Goal: Task Accomplishment & Management: Manage account settings

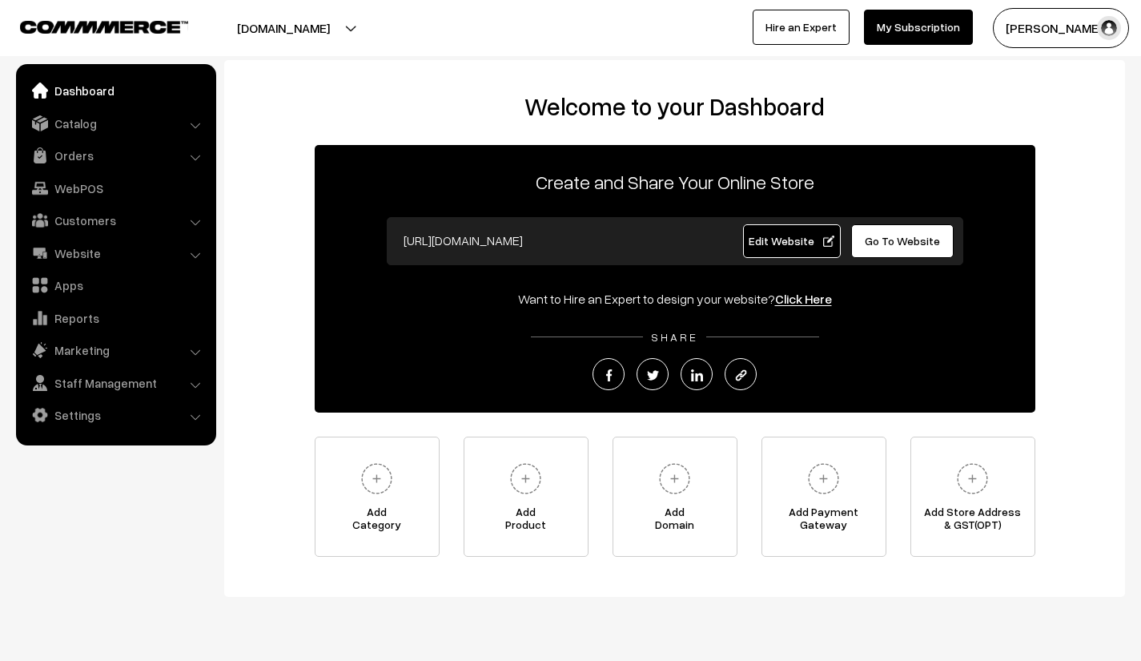
click at [1080, 207] on div "Welcome to your Dashboard Create and Share Your Online Store https://truefancol…" at bounding box center [674, 324] width 869 height 464
click at [71, 289] on link "Apps" at bounding box center [115, 285] width 191 height 29
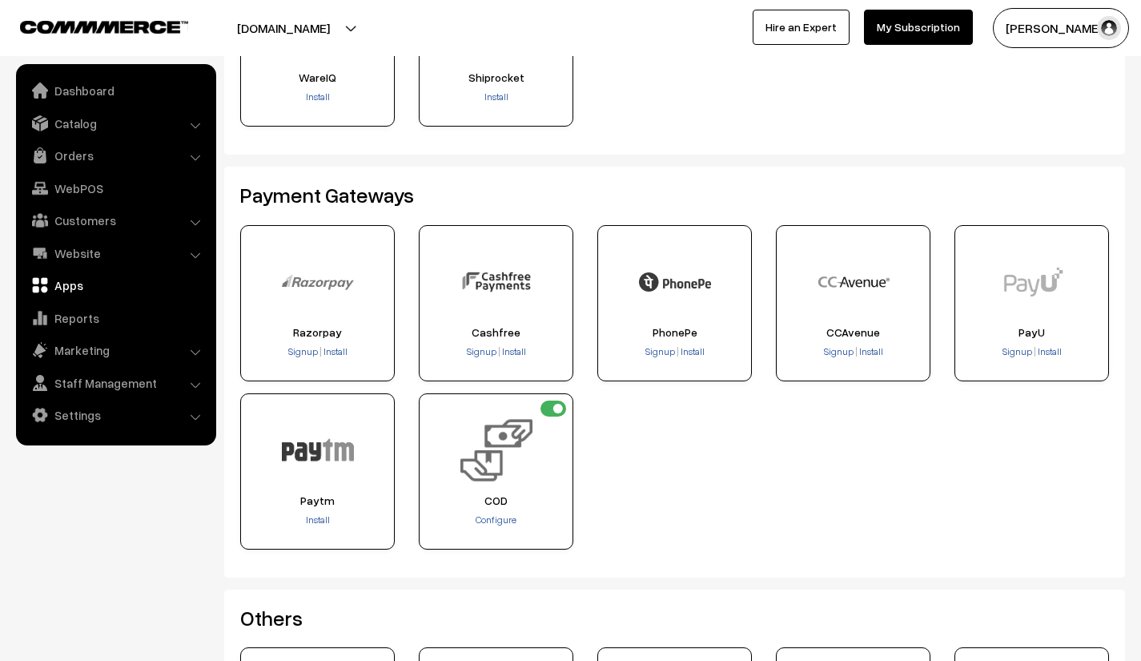
scroll to position [194, 0]
click at [332, 352] on span "Install" at bounding box center [336, 350] width 24 height 12
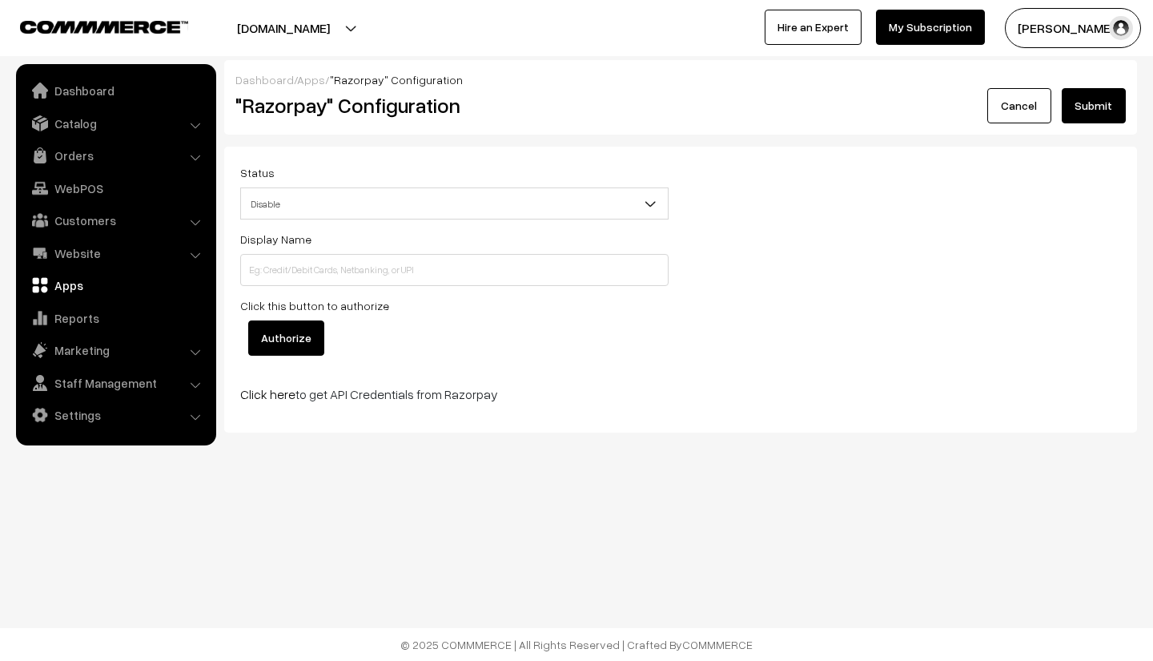
click at [645, 198] on b at bounding box center [650, 203] width 16 height 16
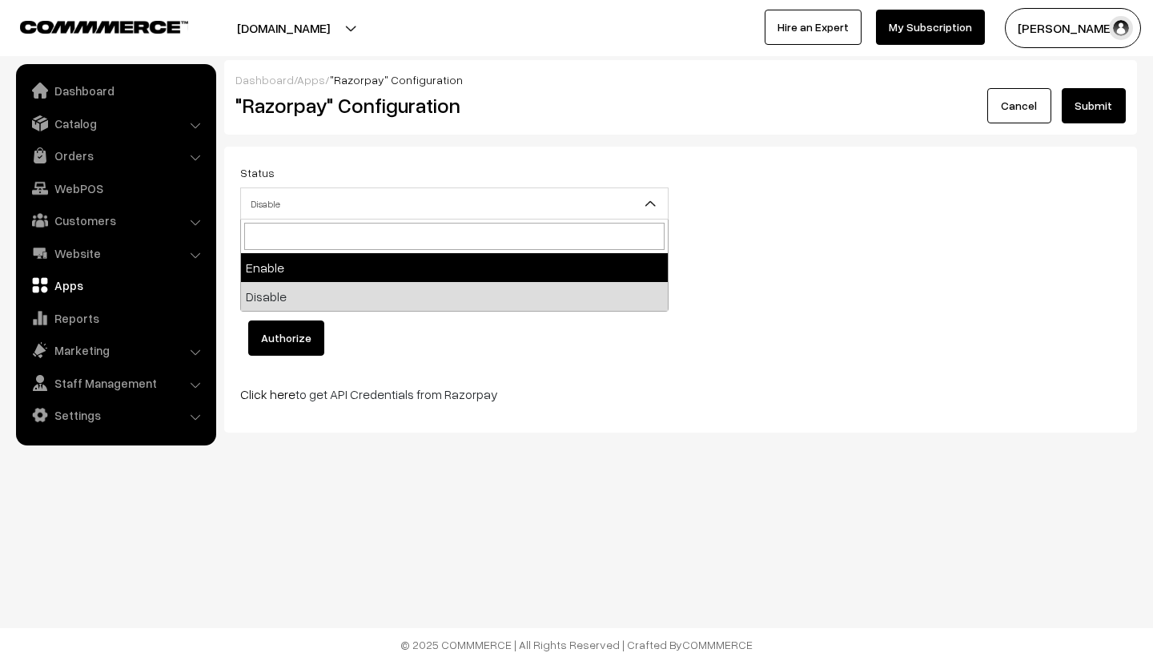
select select "1"
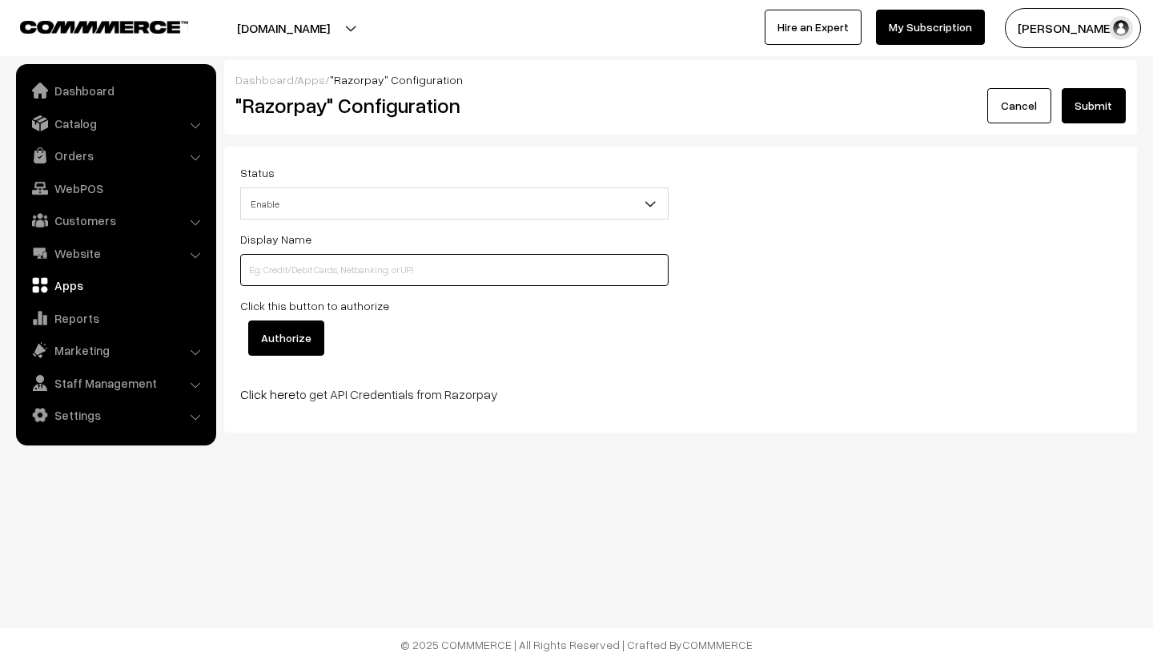
click at [460, 269] on input at bounding box center [454, 270] width 428 height 32
type input "Online Payment"
click at [390, 317] on div "Click this button to authorize Authorize" at bounding box center [454, 325] width 428 height 60
click at [292, 340] on input "Authorize" at bounding box center [286, 337] width 76 height 35
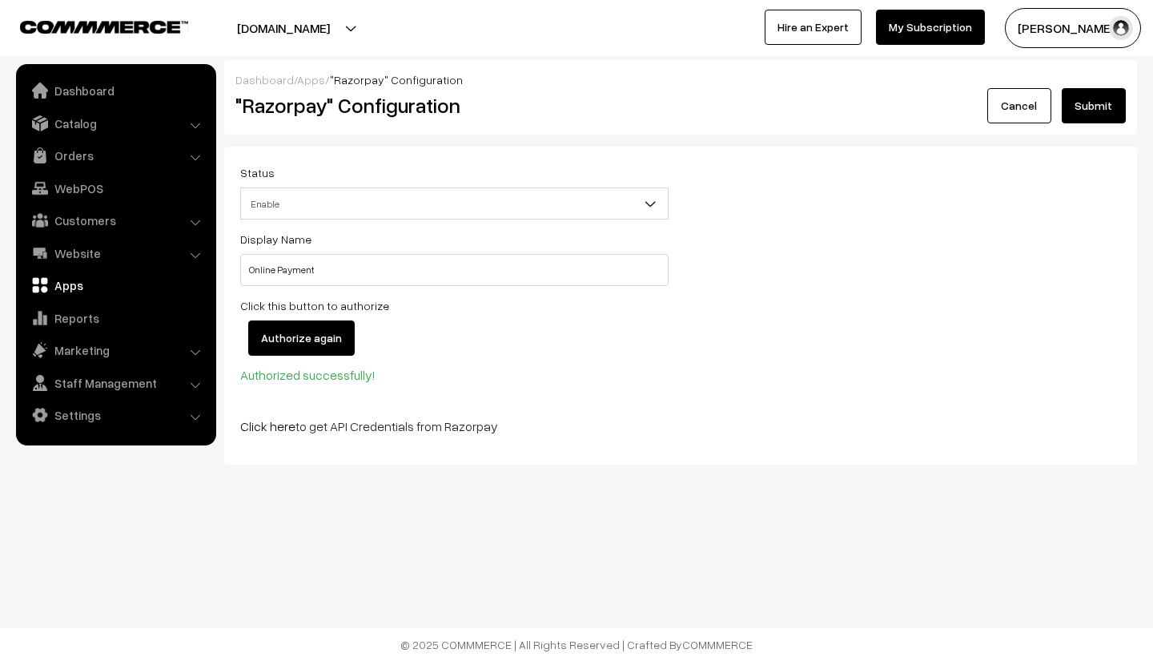
click at [73, 284] on link "Apps" at bounding box center [115, 285] width 191 height 29
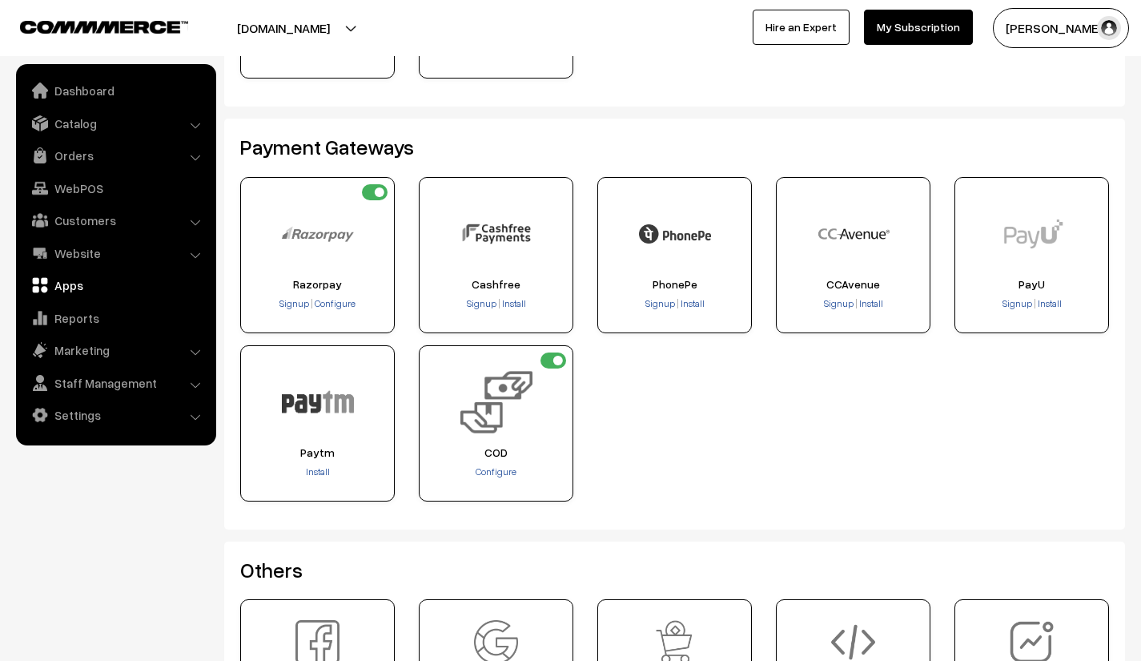
scroll to position [382, 0]
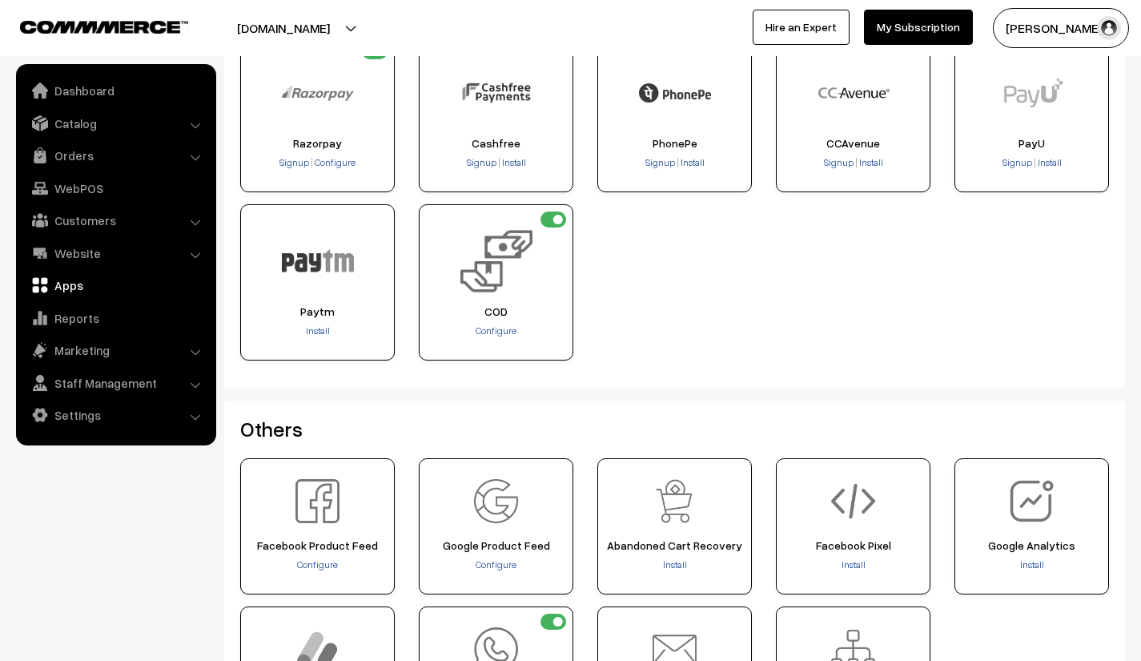
click at [554, 217] on input "checkbox" at bounding box center [554, 219] width 26 height 16
checkbox input "false"
click at [1097, 38] on span "×" at bounding box center [1100, 40] width 14 height 30
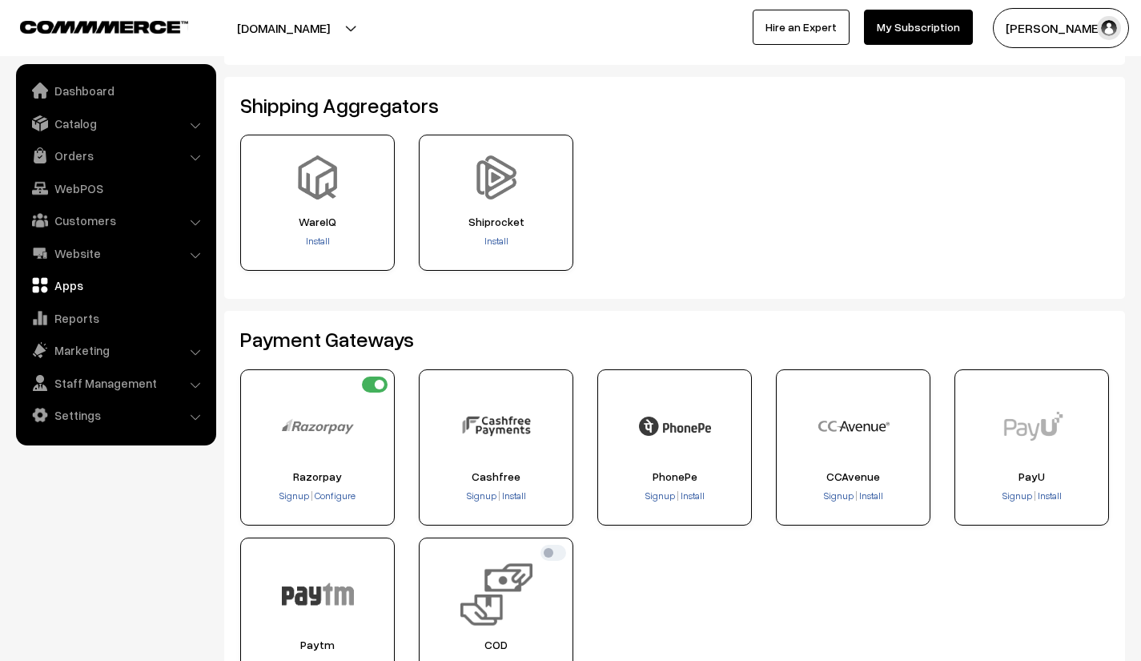
scroll to position [0, 0]
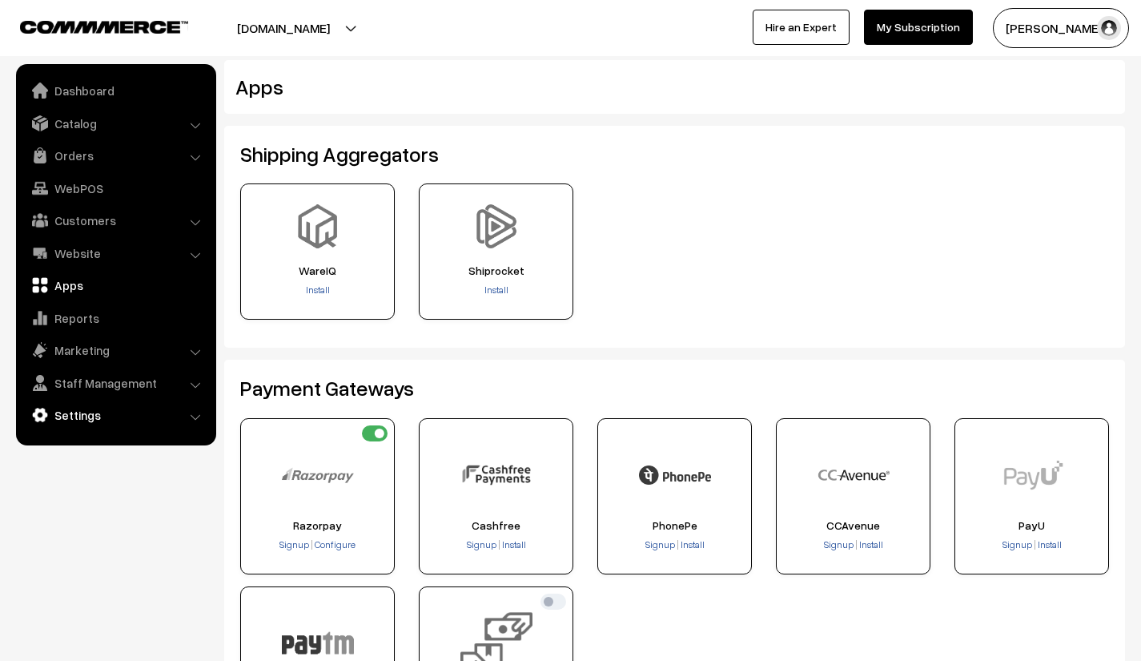
click at [172, 412] on link "Settings" at bounding box center [115, 414] width 191 height 29
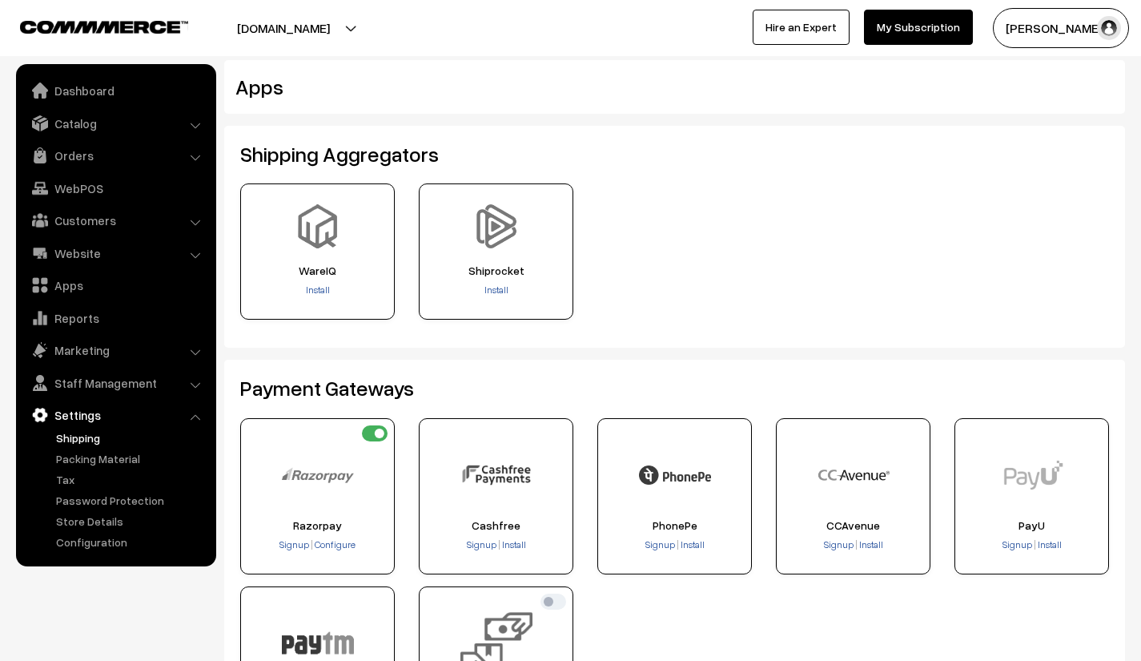
click at [69, 436] on link "Shipping" at bounding box center [131, 437] width 159 height 17
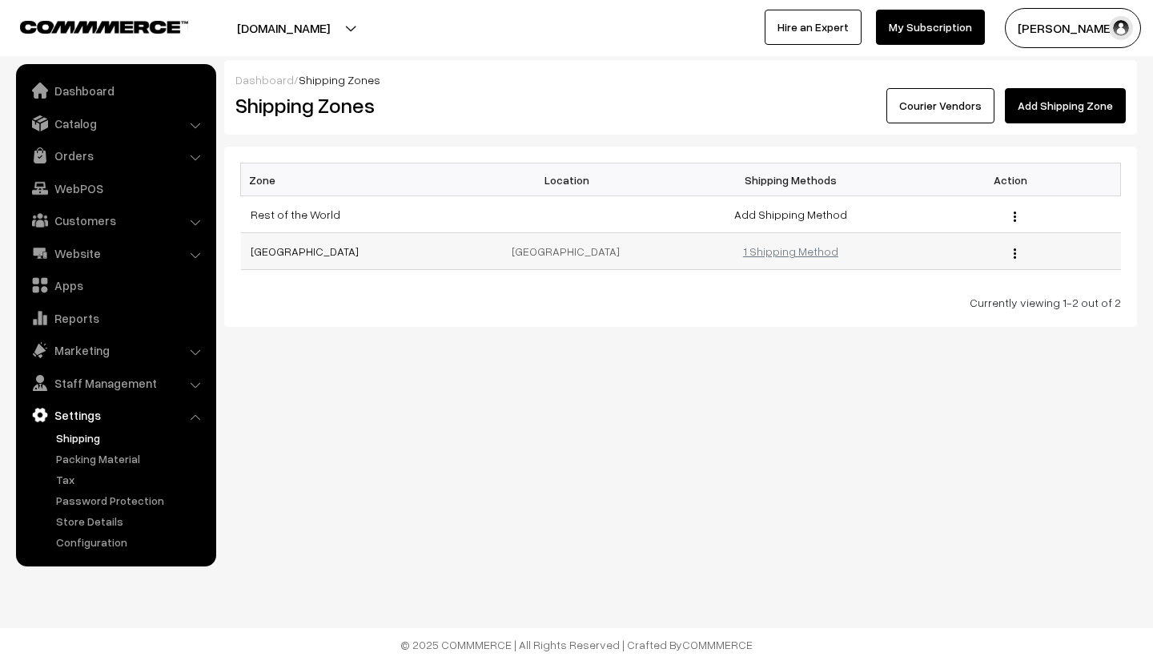
click at [798, 251] on link "1 Shipping Method" at bounding box center [790, 251] width 95 height 14
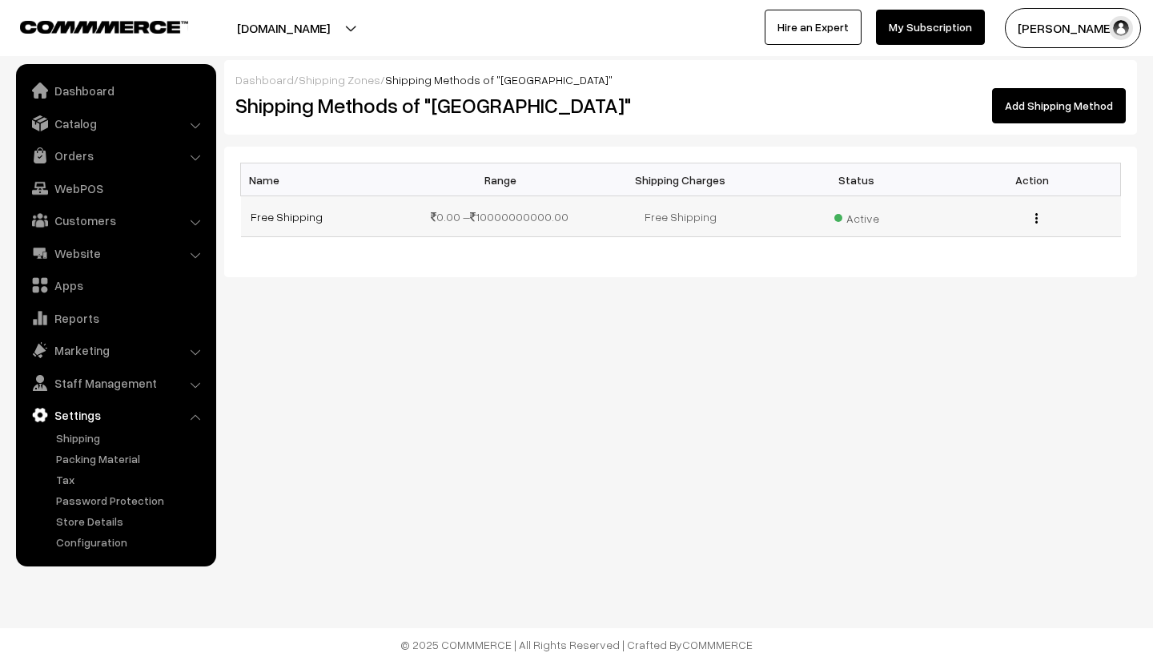
click at [1036, 218] on img "button" at bounding box center [1036, 218] width 2 height 10
click at [975, 237] on link "Edit" at bounding box center [965, 240] width 136 height 35
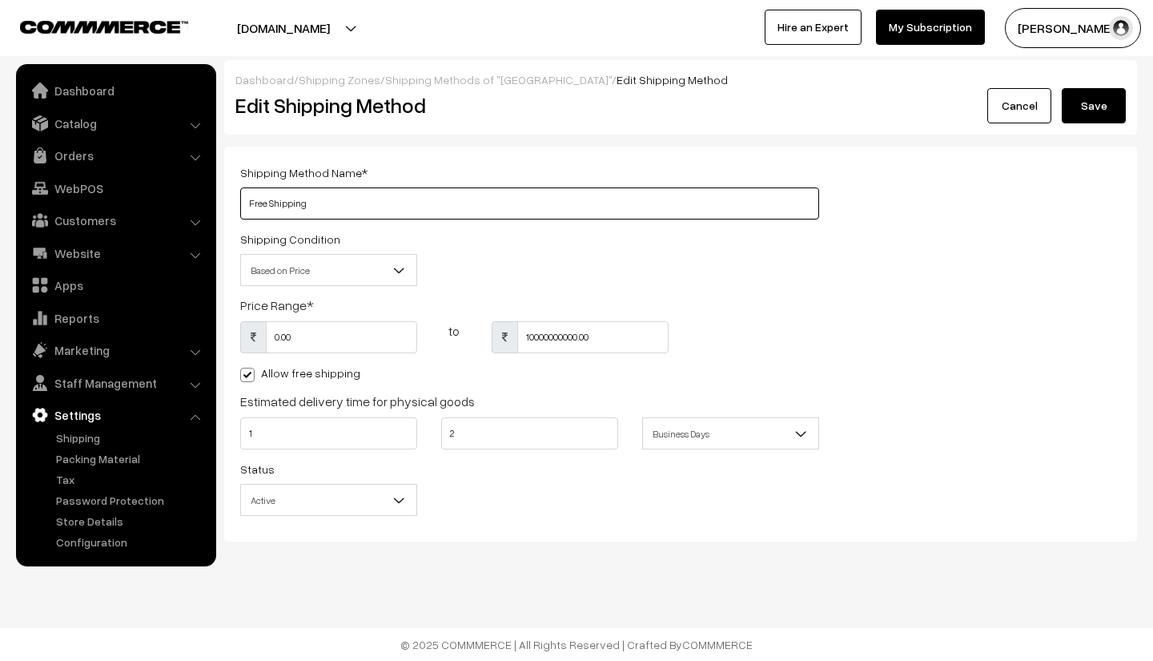
click at [267, 203] on input "Free Shipping" at bounding box center [529, 203] width 579 height 32
type input "Standard Shipping"
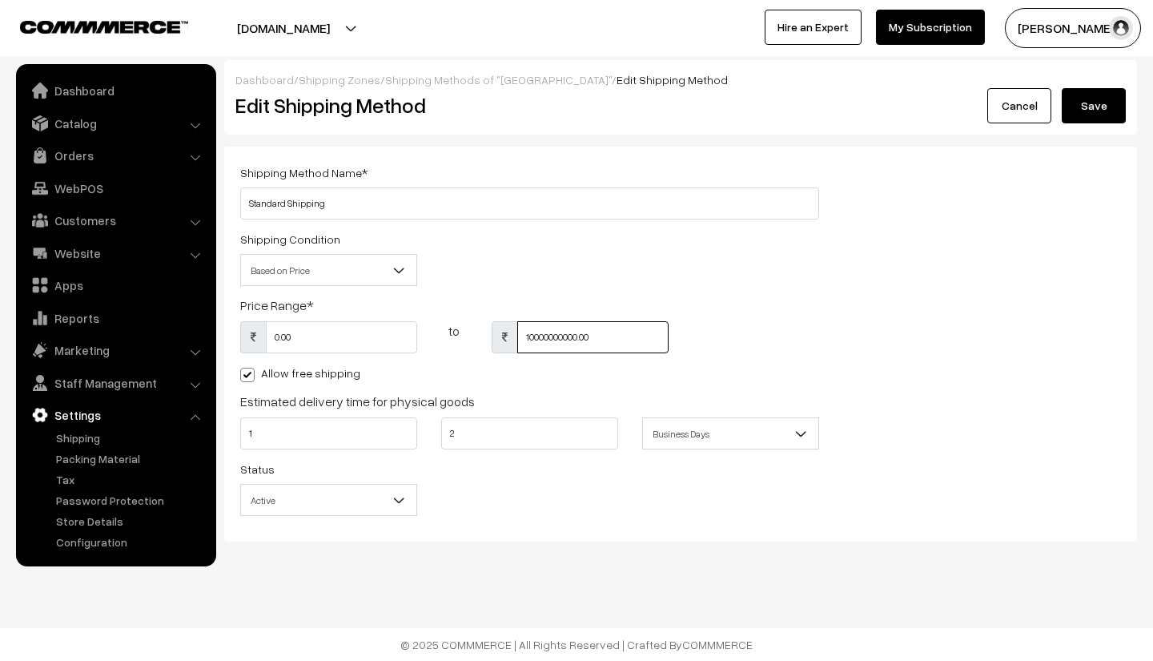
click at [601, 342] on input "10000000000.00" at bounding box center [592, 337] width 151 height 32
type input "2499"
click at [695, 360] on div "0.00 to 2499" at bounding box center [529, 342] width 603 height 42
click at [310, 433] on input "1" at bounding box center [328, 433] width 177 height 32
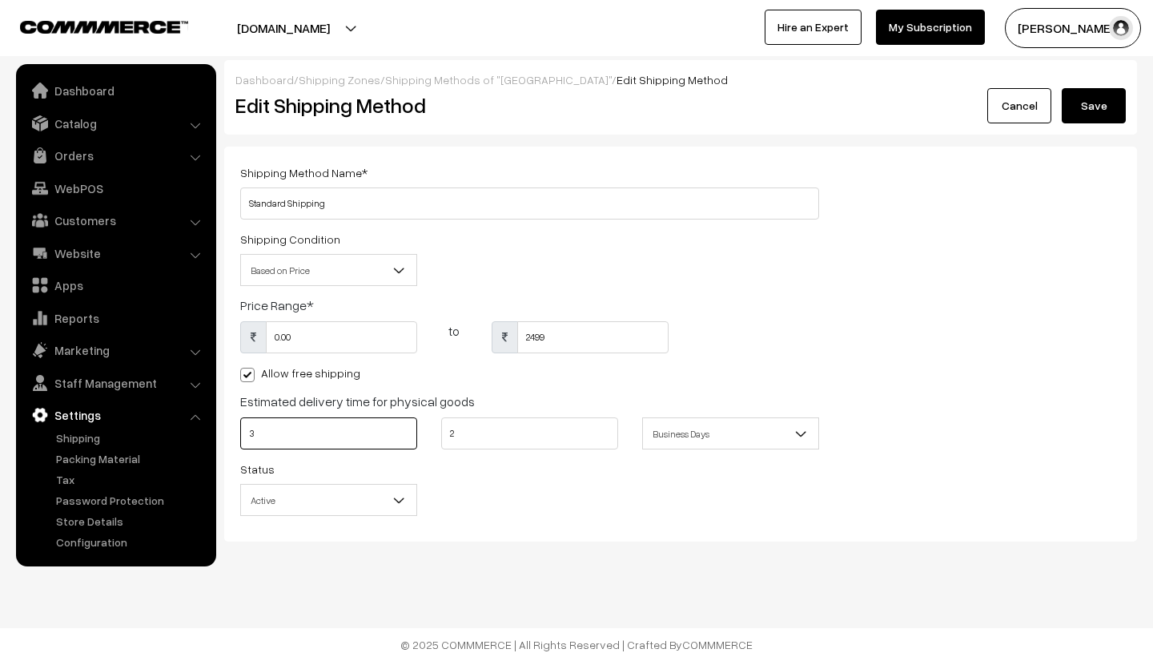
type input "3"
click at [469, 437] on input "2" at bounding box center [529, 433] width 177 height 32
type input "5"
click at [501, 495] on div "Status Active Inactive Active" at bounding box center [529, 492] width 603 height 66
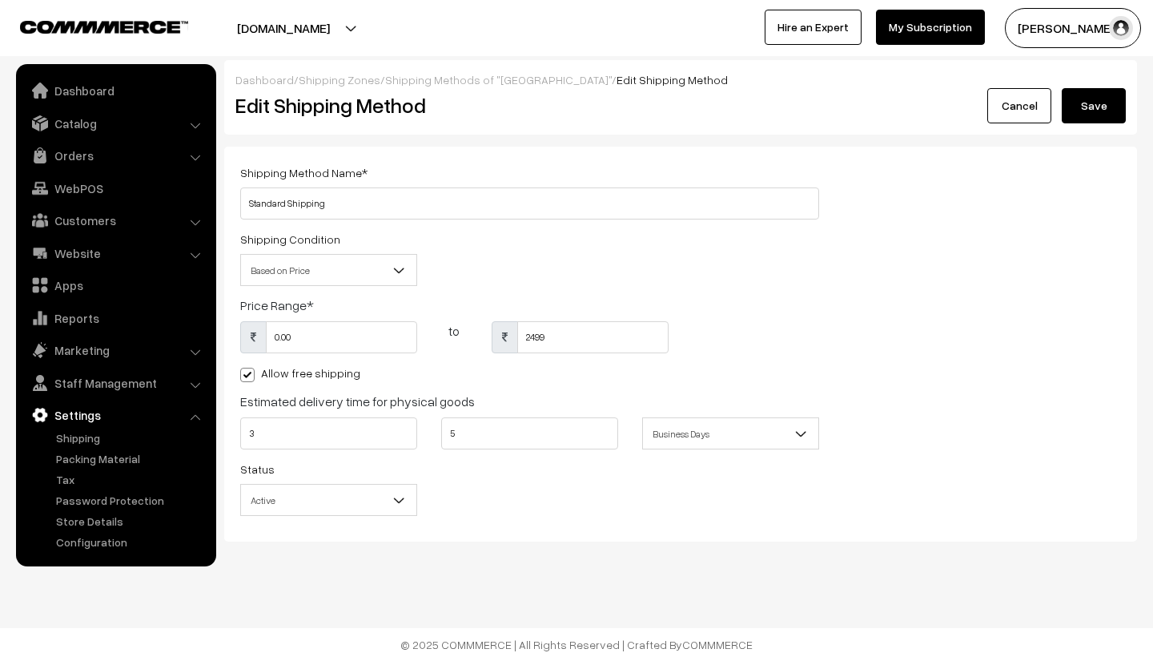
click at [247, 377] on span at bounding box center [247, 375] width 14 height 14
click at [247, 377] on input "Allow free shipping" at bounding box center [245, 372] width 10 height 10
checkbox input "false"
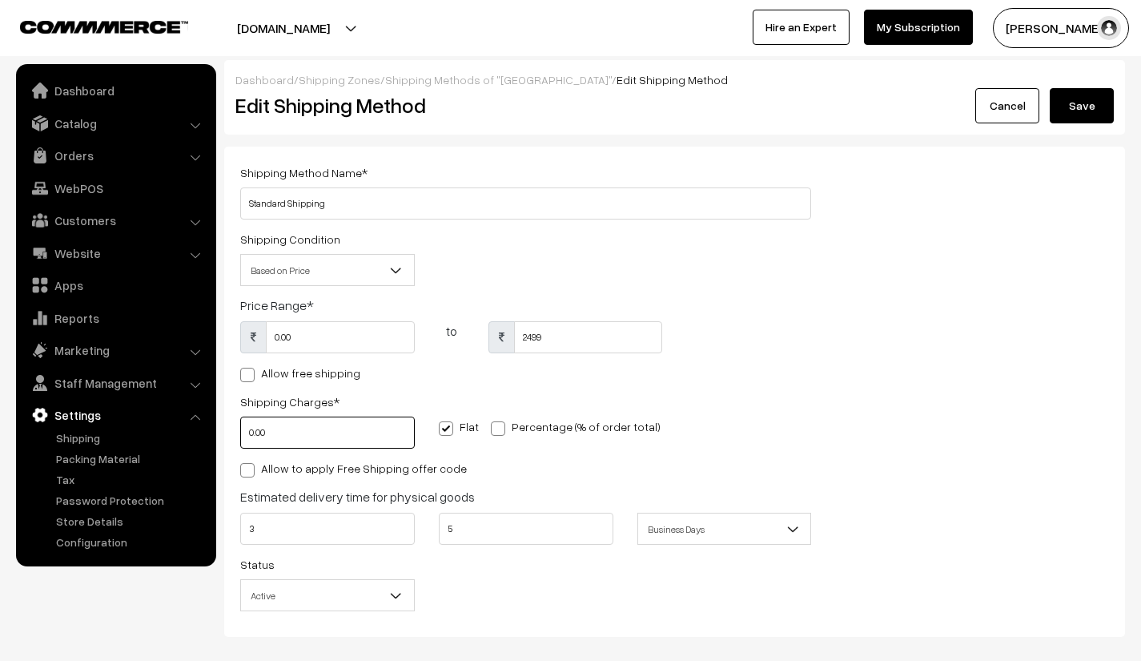
scroll to position [80, 0]
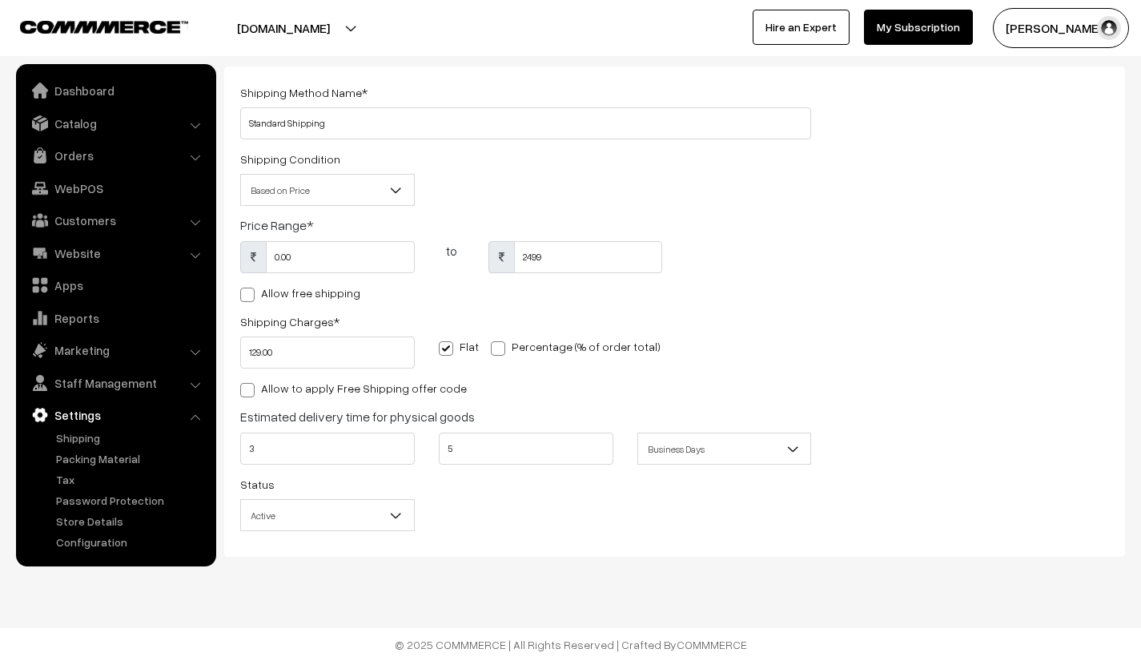
type input "129"
click at [738, 308] on div "Shipping Method Name * Standard Shipping Shipping Condition Based on Price Base…" at bounding box center [525, 311] width 595 height 458
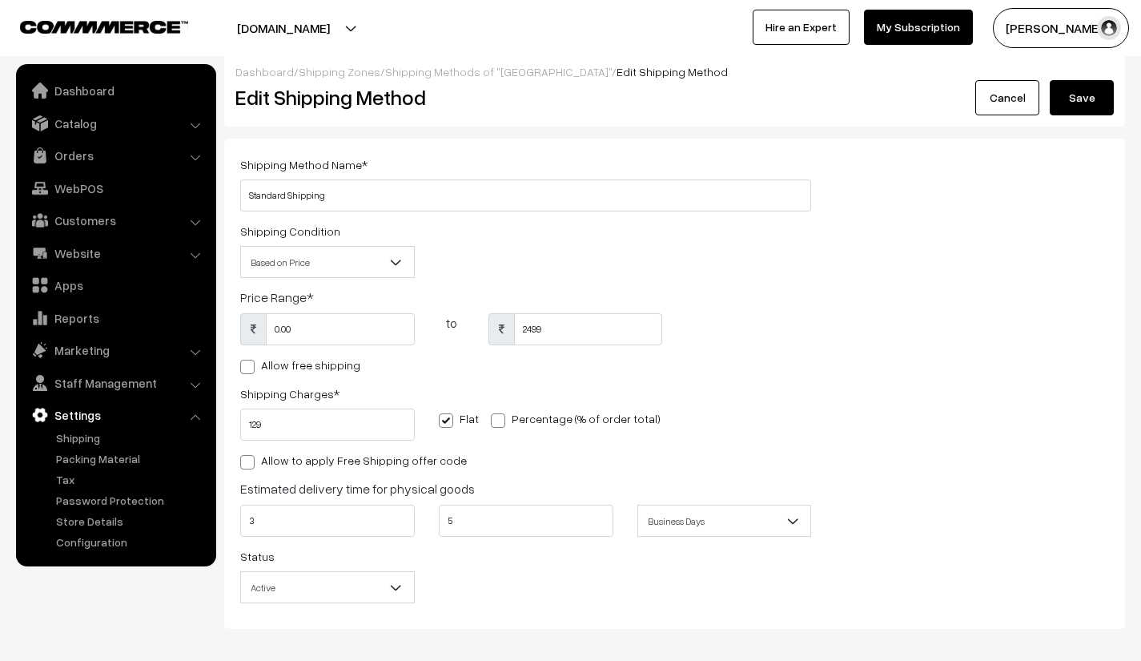
scroll to position [7, 0]
click at [1089, 103] on button "Save" at bounding box center [1082, 98] width 64 height 35
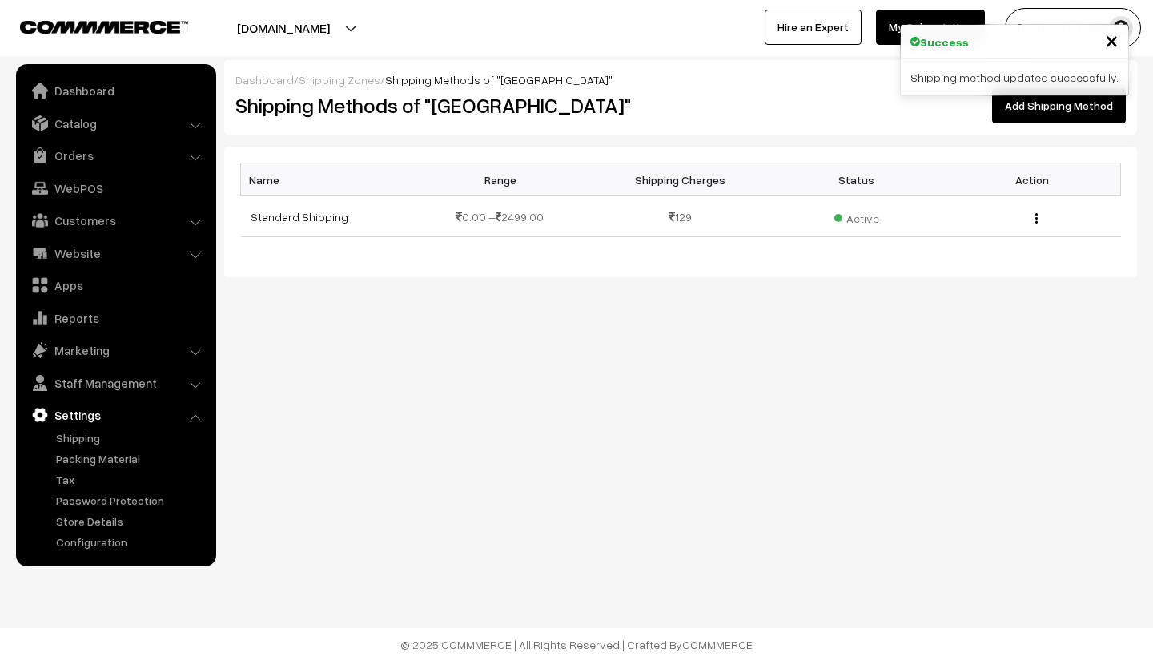
click at [1057, 113] on link "Add Shipping Method" at bounding box center [1059, 105] width 134 height 35
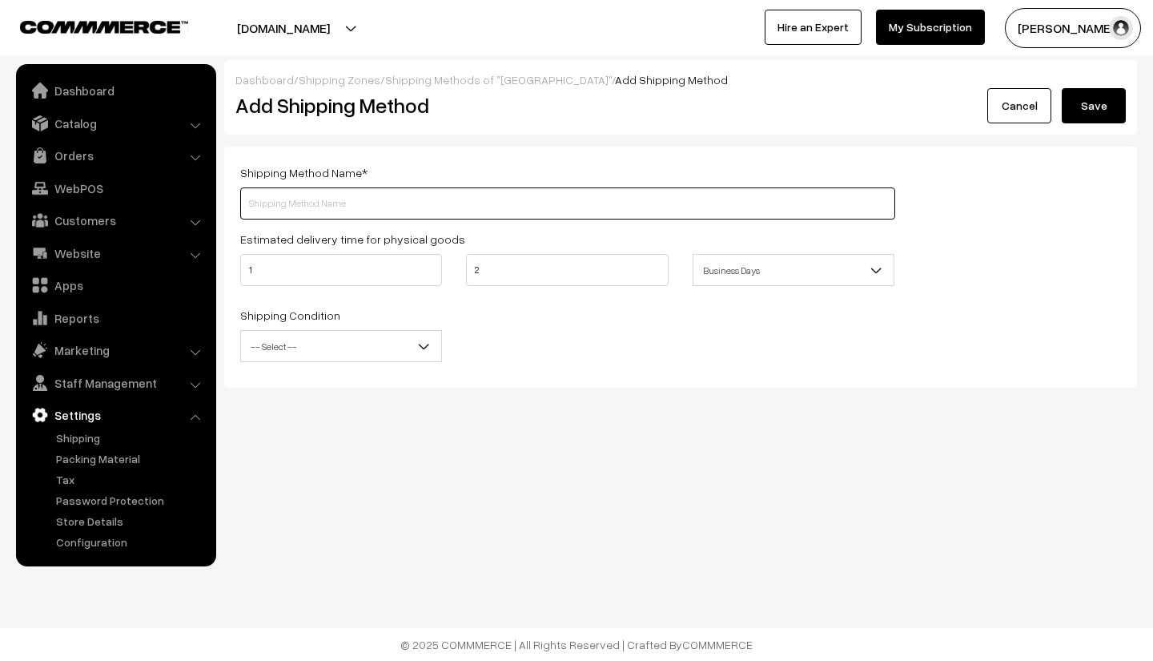
click at [299, 205] on input "text" at bounding box center [567, 203] width 655 height 32
type input "Free Shipping"
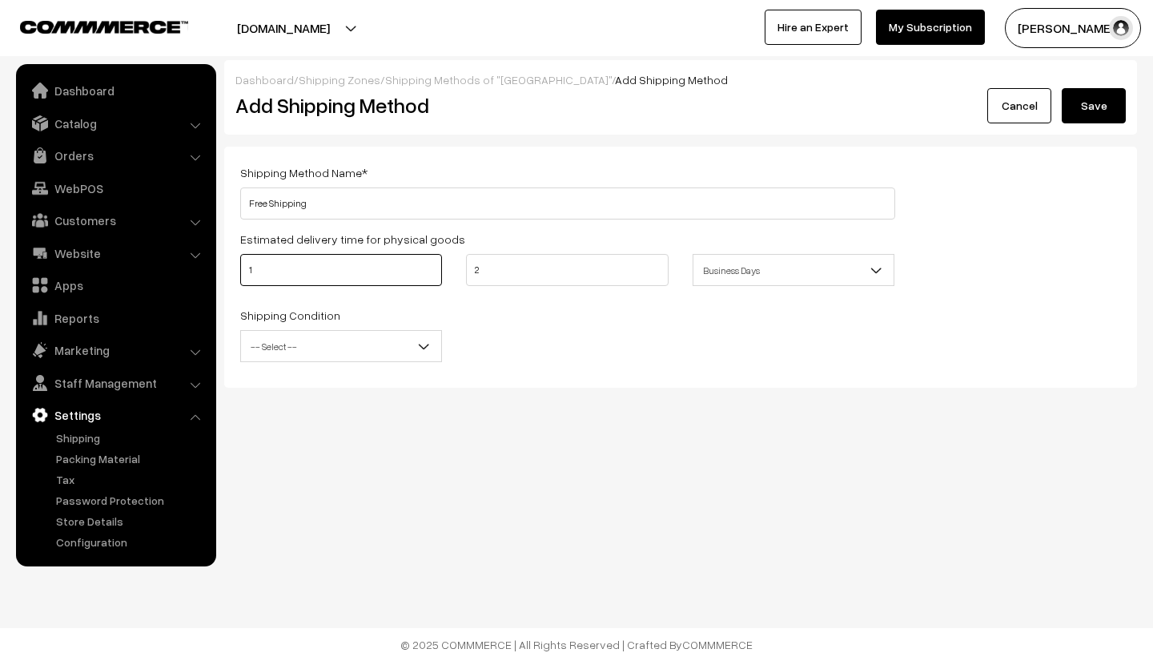
click at [308, 275] on input "1" at bounding box center [341, 270] width 202 height 32
type input "3"
click at [496, 279] on input "2" at bounding box center [567, 270] width 202 height 32
type input "5"
click at [553, 330] on div "Shipping Condition -- Select -- Based on Price Based on Weight -- Select --" at bounding box center [567, 338] width 679 height 66
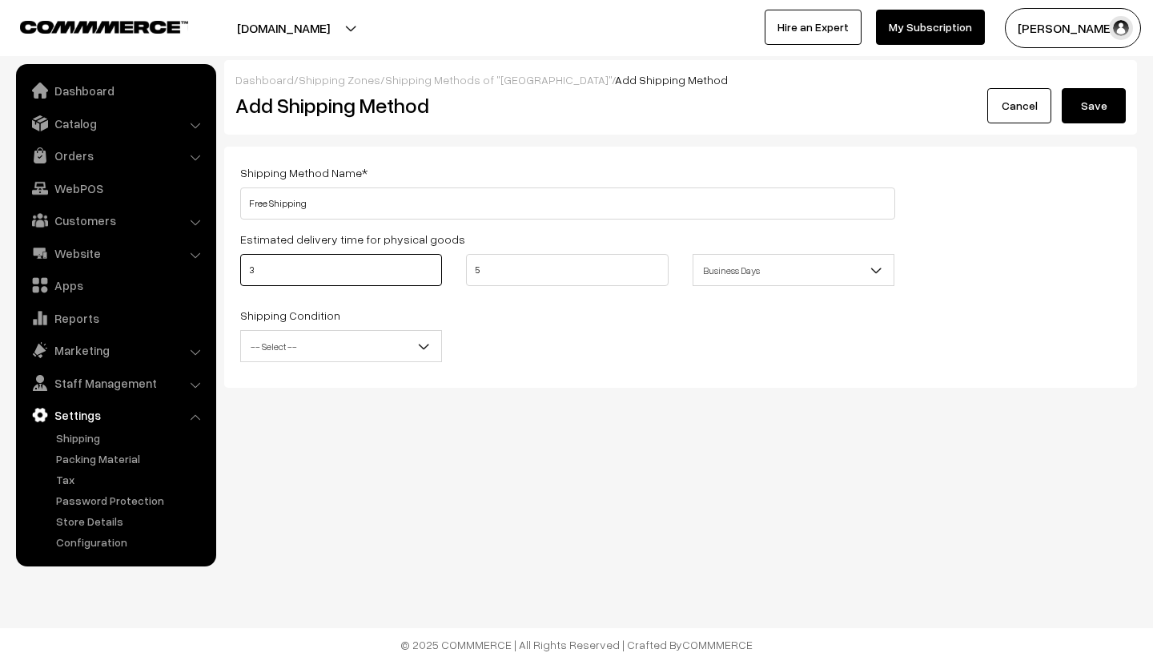
click at [271, 276] on input "3" at bounding box center [341, 270] width 202 height 32
type input "5"
click at [498, 264] on input "5" at bounding box center [567, 270] width 202 height 32
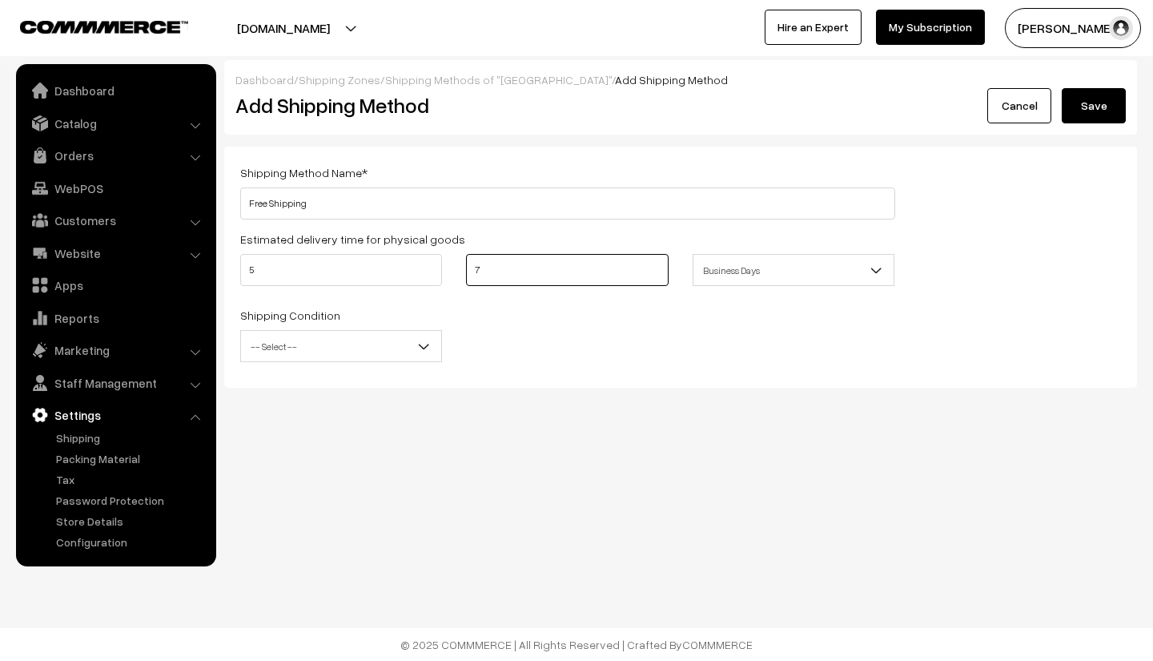
type input "7"
click at [504, 378] on div "Shipping Method Name * Free Shipping Estimated delivery time for physical goods…" at bounding box center [680, 267] width 913 height 241
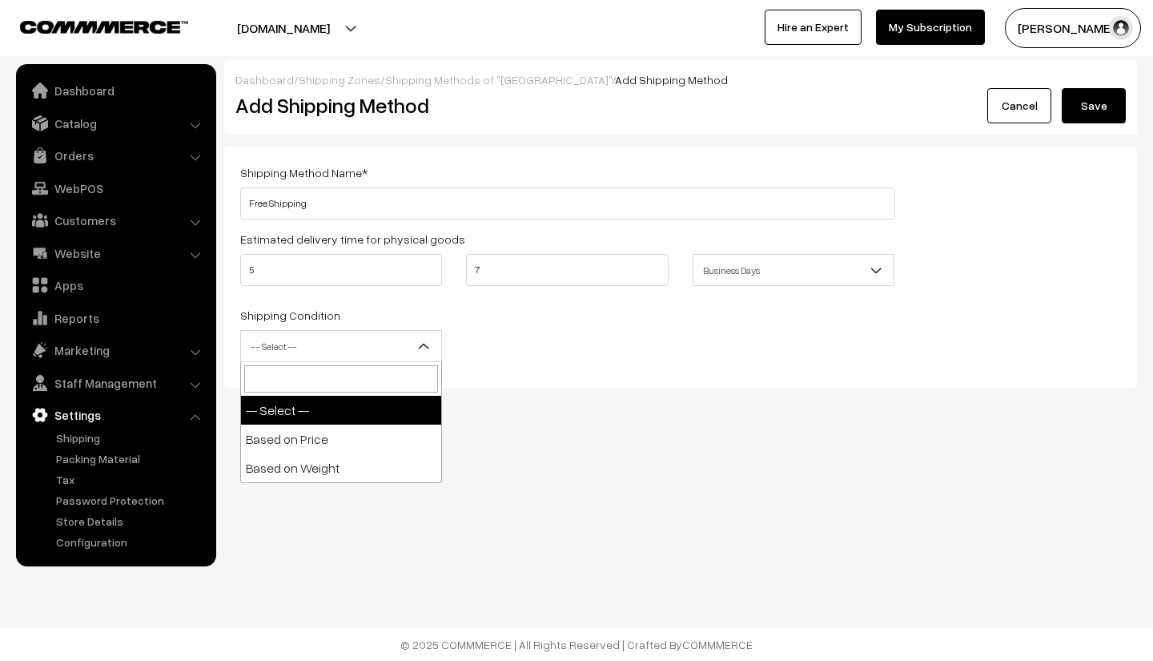
click at [431, 349] on b at bounding box center [424, 346] width 16 height 16
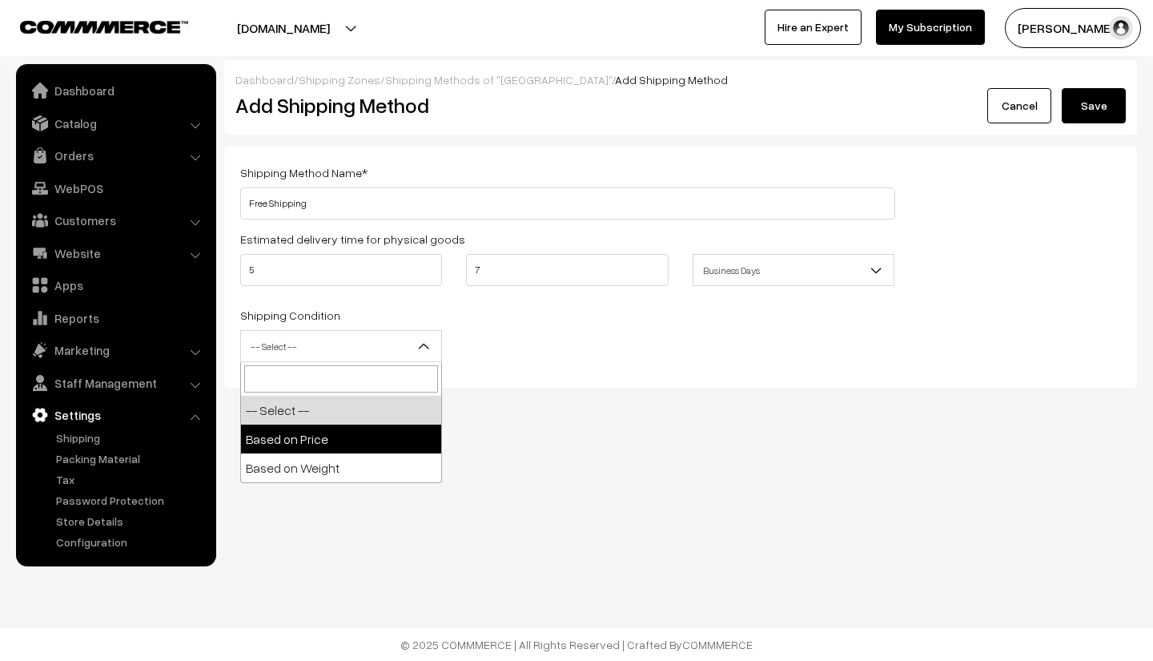
select select "price"
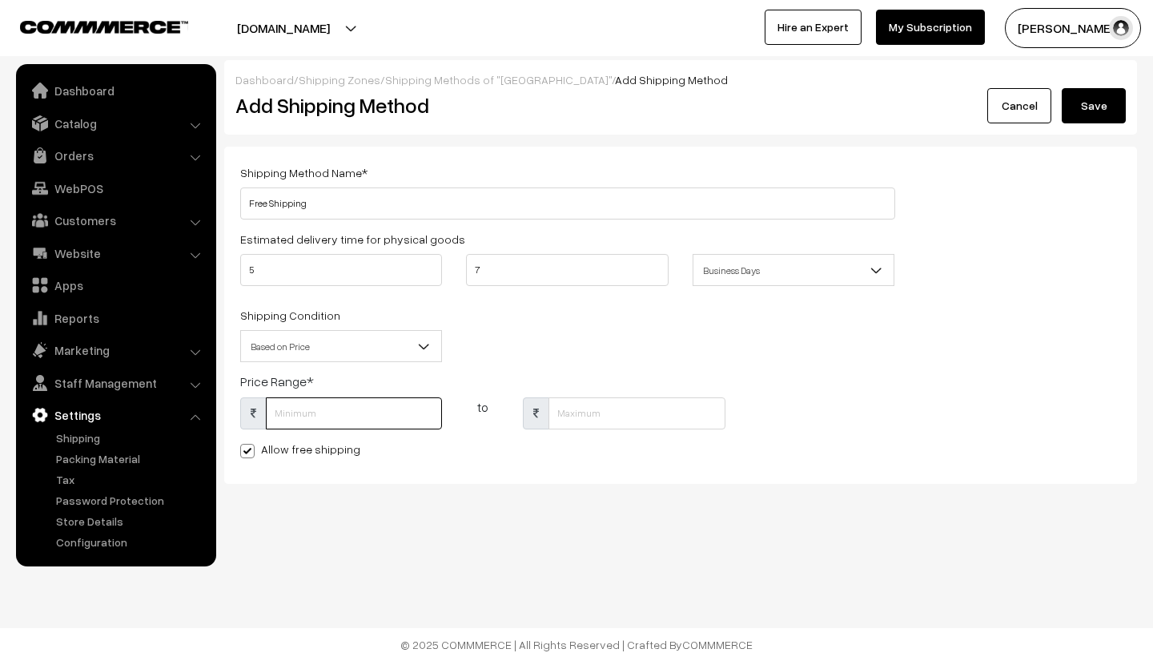
click at [326, 412] on input "text" at bounding box center [354, 413] width 176 height 32
type input "2500"
type input "0"
click at [530, 468] on div "Shipping Method Name * Free Shipping Estimated delivery time for physical goods…" at bounding box center [680, 315] width 913 height 337
click at [1094, 114] on button "Save" at bounding box center [1094, 105] width 64 height 35
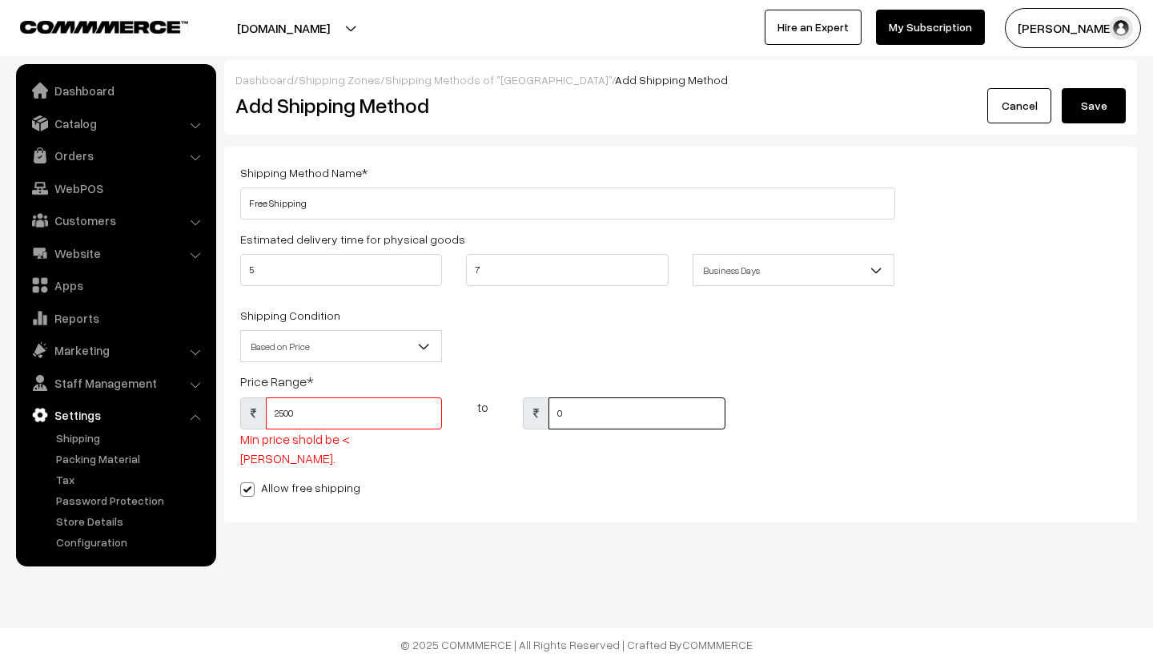
click at [581, 417] on input "0" at bounding box center [637, 413] width 176 height 32
type input "100000"
click at [758, 406] on div "2500 Min price shold be < max price. to 100000" at bounding box center [567, 437] width 679 height 80
click at [1077, 106] on button "Save" at bounding box center [1094, 105] width 64 height 35
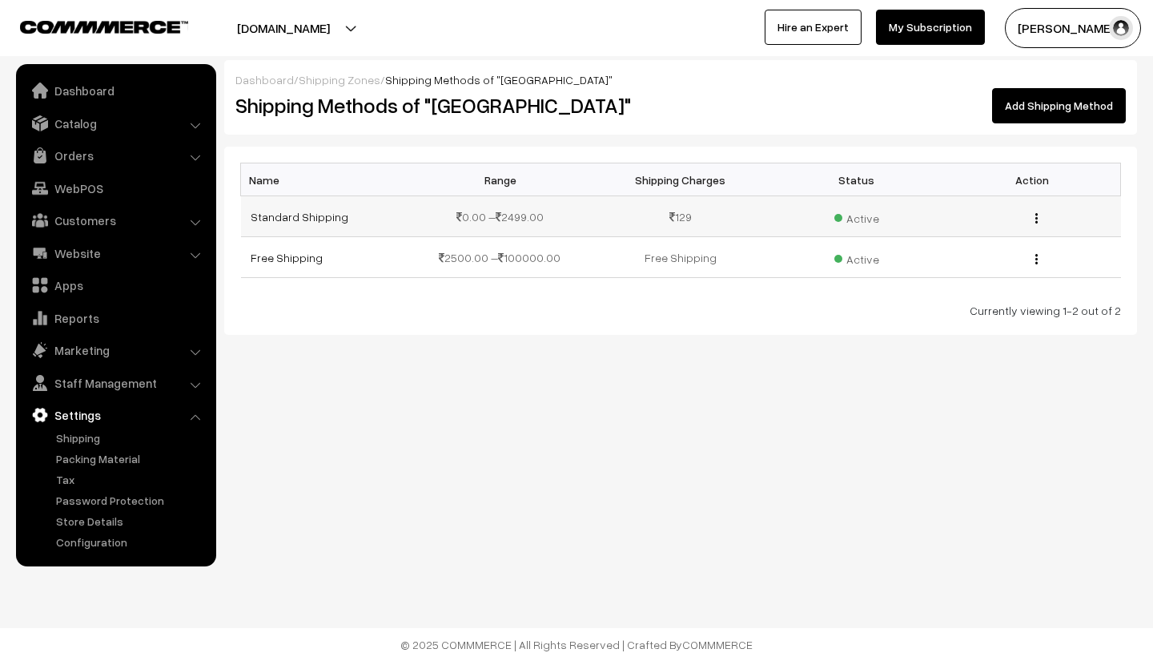
click at [1035, 215] on img "button" at bounding box center [1036, 218] width 2 height 10
click at [975, 240] on link "Edit" at bounding box center [965, 240] width 136 height 35
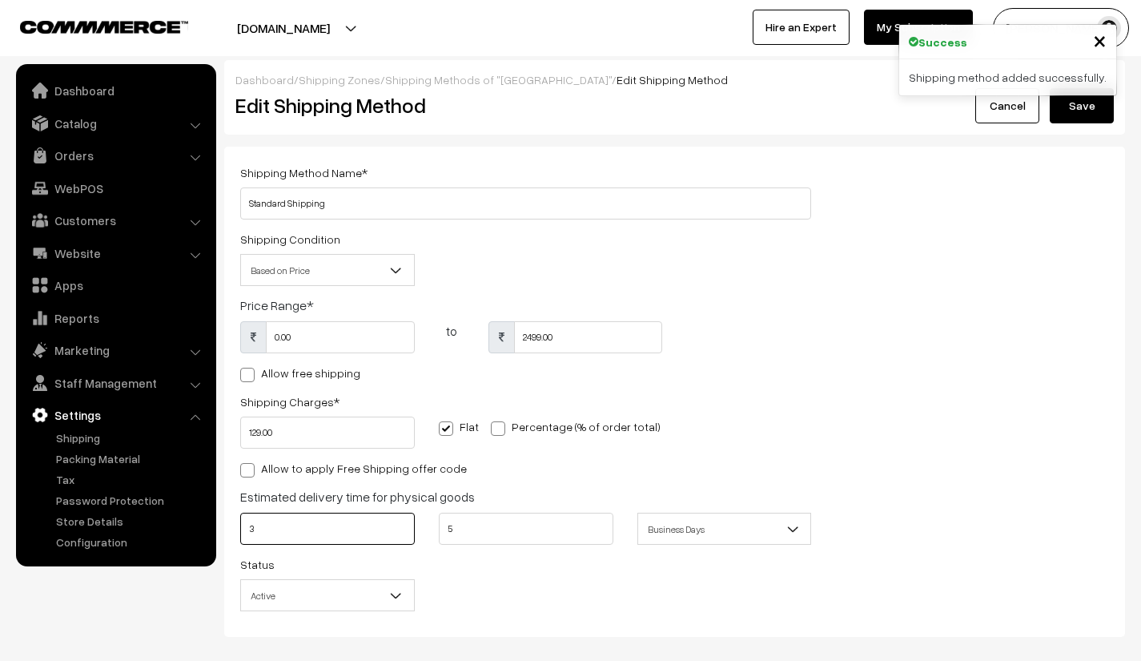
click at [314, 524] on input "3" at bounding box center [327, 529] width 175 height 32
type input "5"
click at [475, 533] on input "5" at bounding box center [526, 529] width 175 height 32
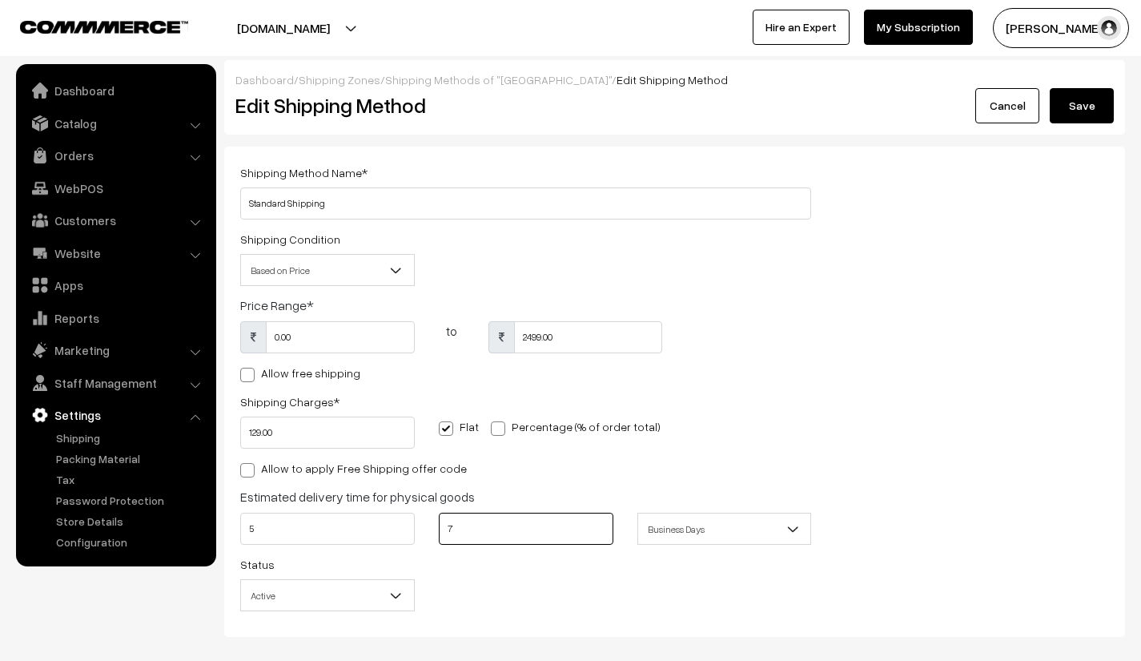
type input "7"
click at [870, 382] on div "Shipping Method Name * Standard Shipping Shipping Condition Based on Price Base…" at bounding box center [674, 392] width 893 height 458
click at [1087, 106] on button "Save" at bounding box center [1082, 105] width 64 height 35
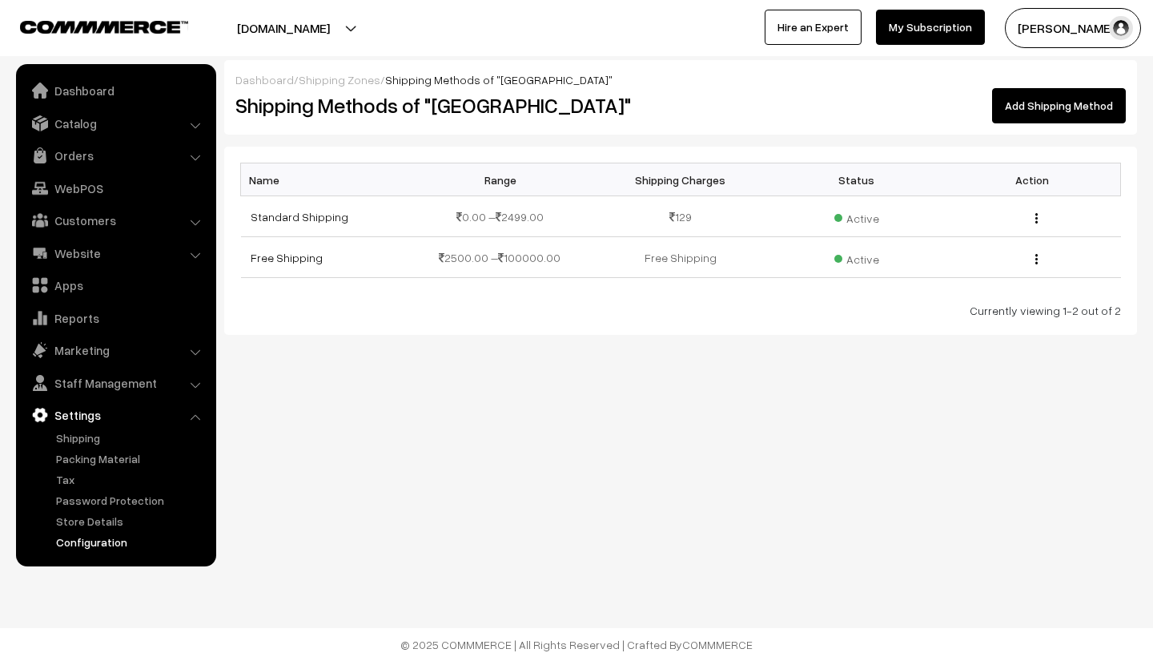
click at [91, 537] on link "Configuration" at bounding box center [131, 541] width 159 height 17
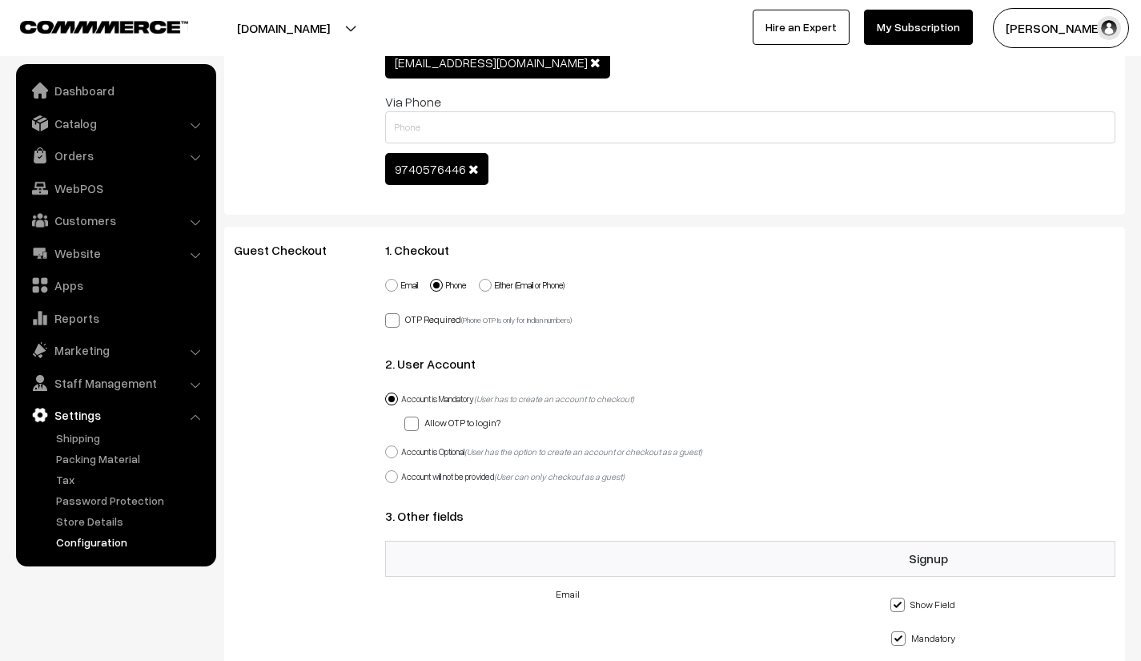
scroll to position [975, 0]
click at [392, 448] on span at bounding box center [391, 450] width 13 height 13
click at [388, 447] on input "Account is Optional (User has the option to create an account or checkout as a …" at bounding box center [382, 441] width 10 height 10
radio input "true"
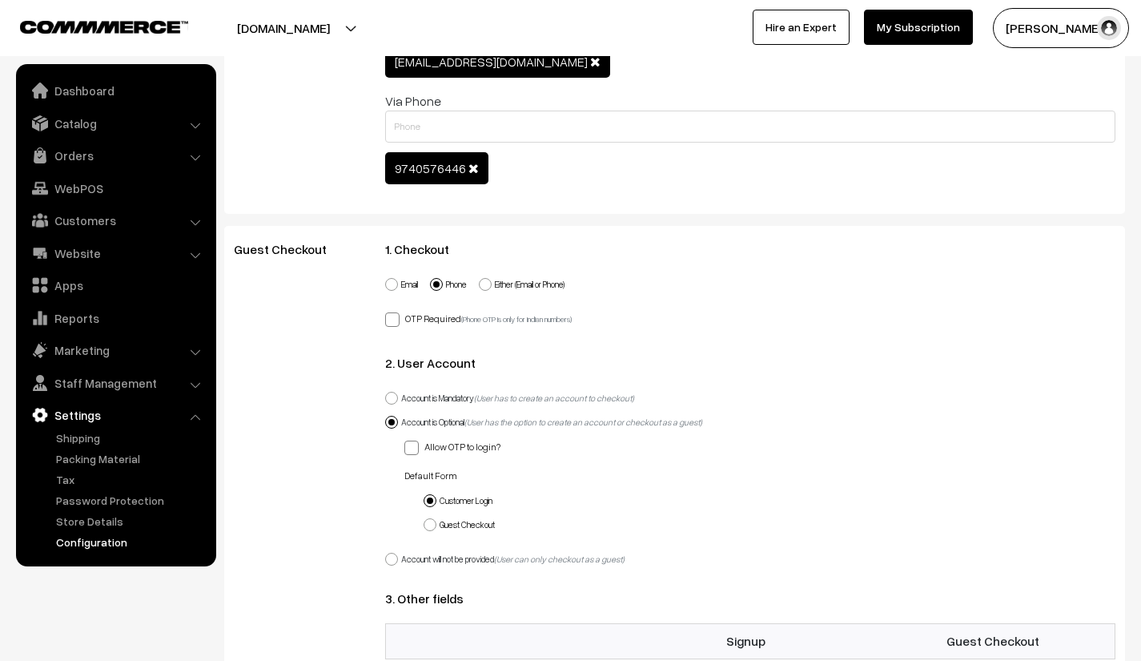
click at [432, 520] on span at bounding box center [430, 524] width 13 height 13
click at [426, 520] on input "Guest Checkout" at bounding box center [421, 515] width 10 height 10
radio input "true"
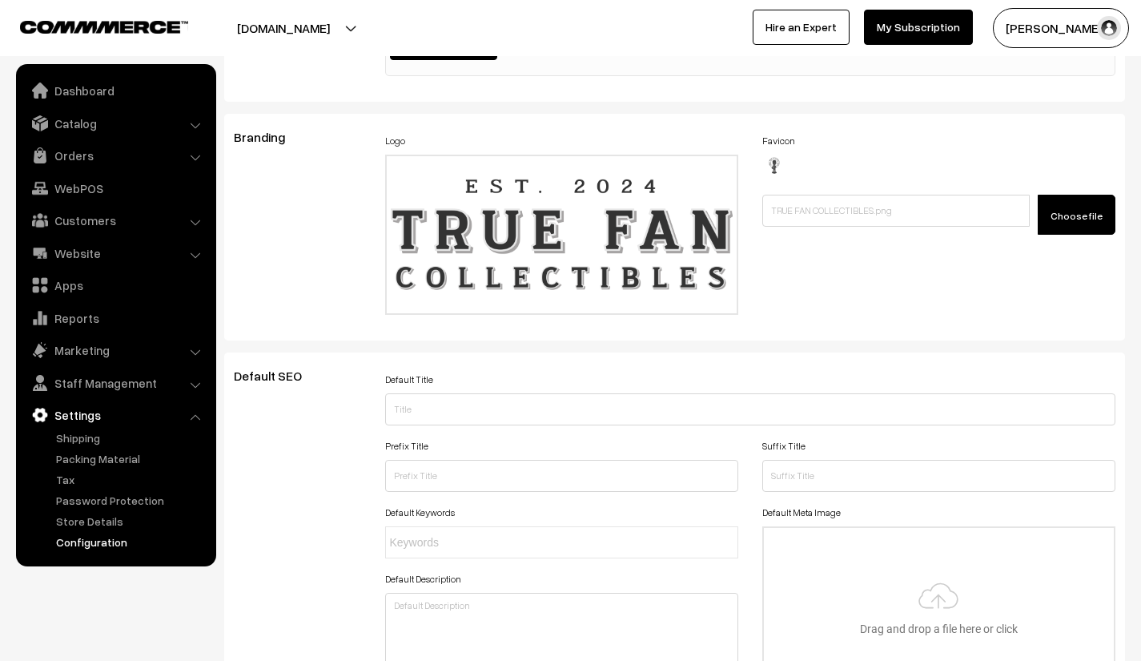
scroll to position [0, 0]
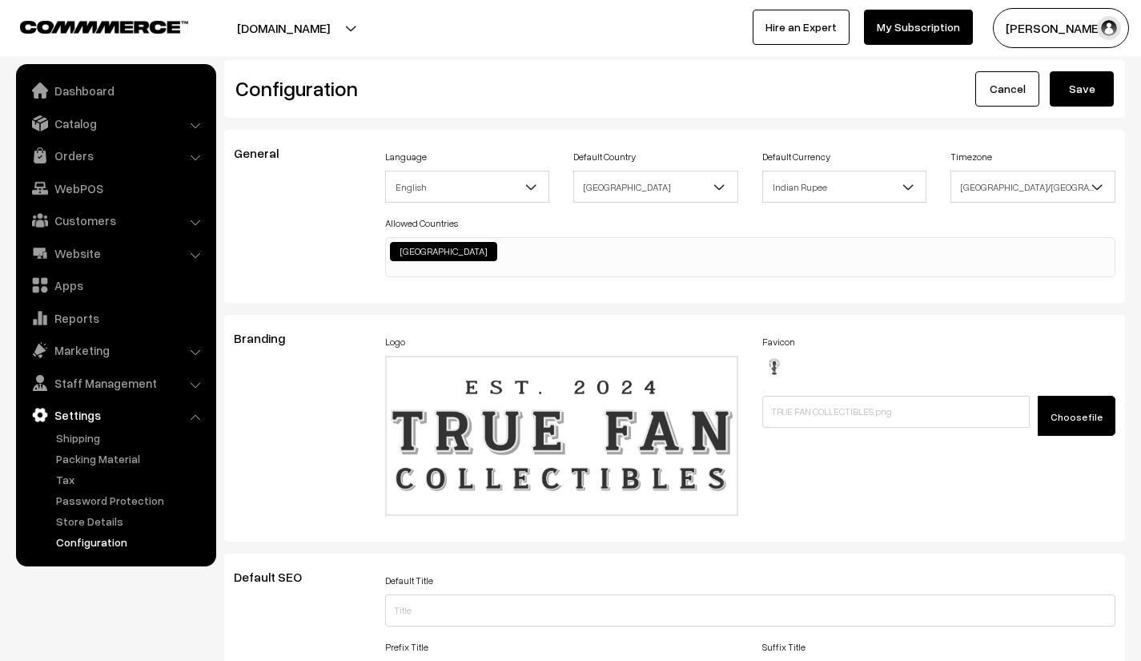
click at [1080, 90] on button "Save" at bounding box center [1082, 88] width 64 height 35
click at [101, 287] on link "Apps" at bounding box center [115, 285] width 191 height 29
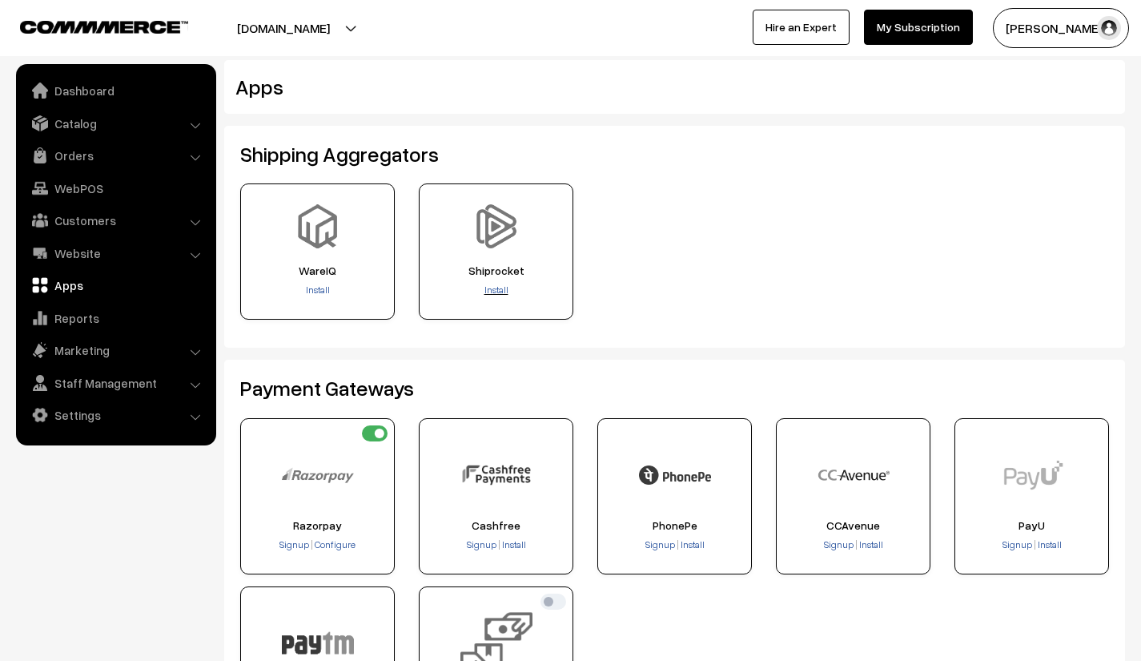
click at [493, 288] on span "Install" at bounding box center [496, 289] width 24 height 12
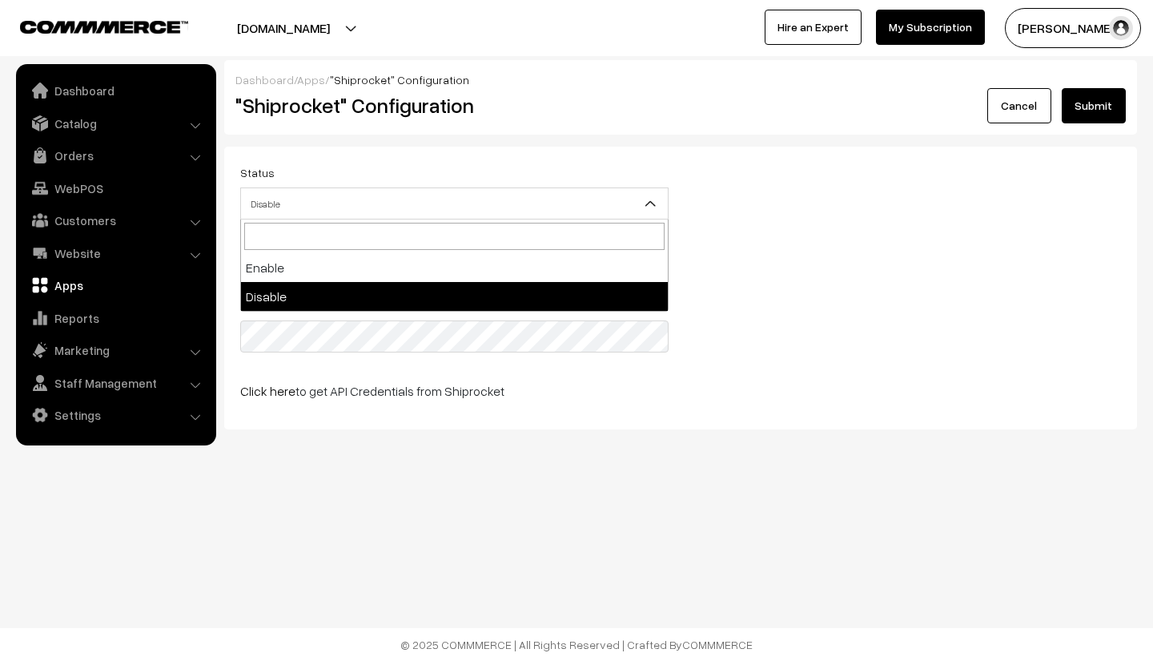
click at [601, 210] on span "Disable" at bounding box center [454, 204] width 427 height 28
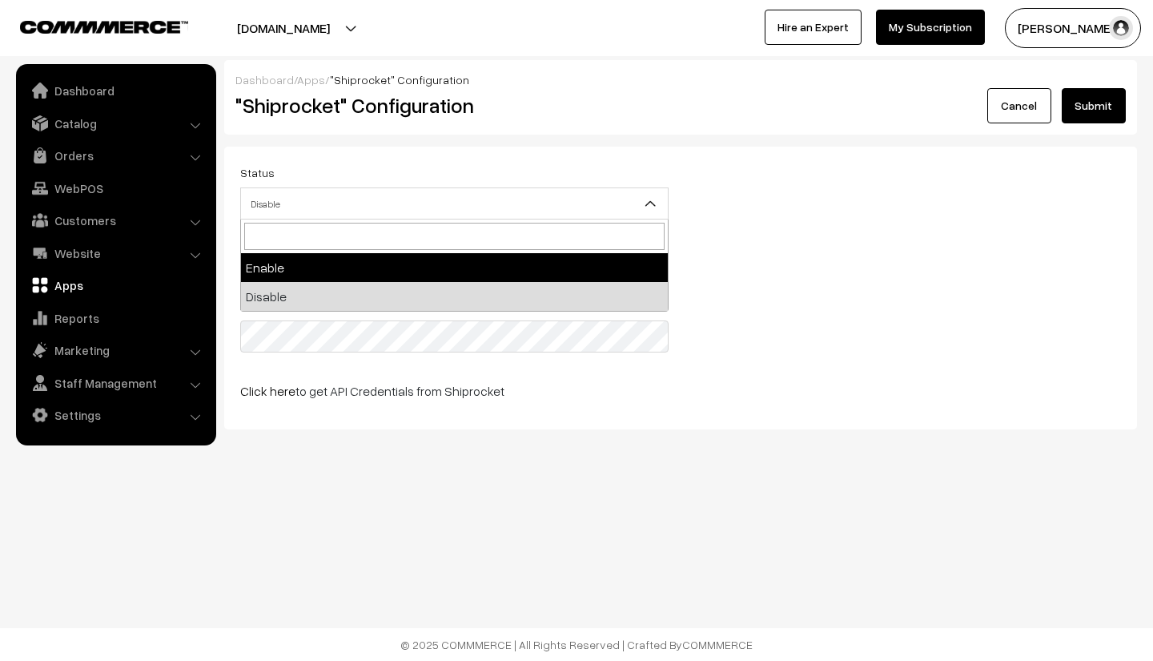
select select "1"
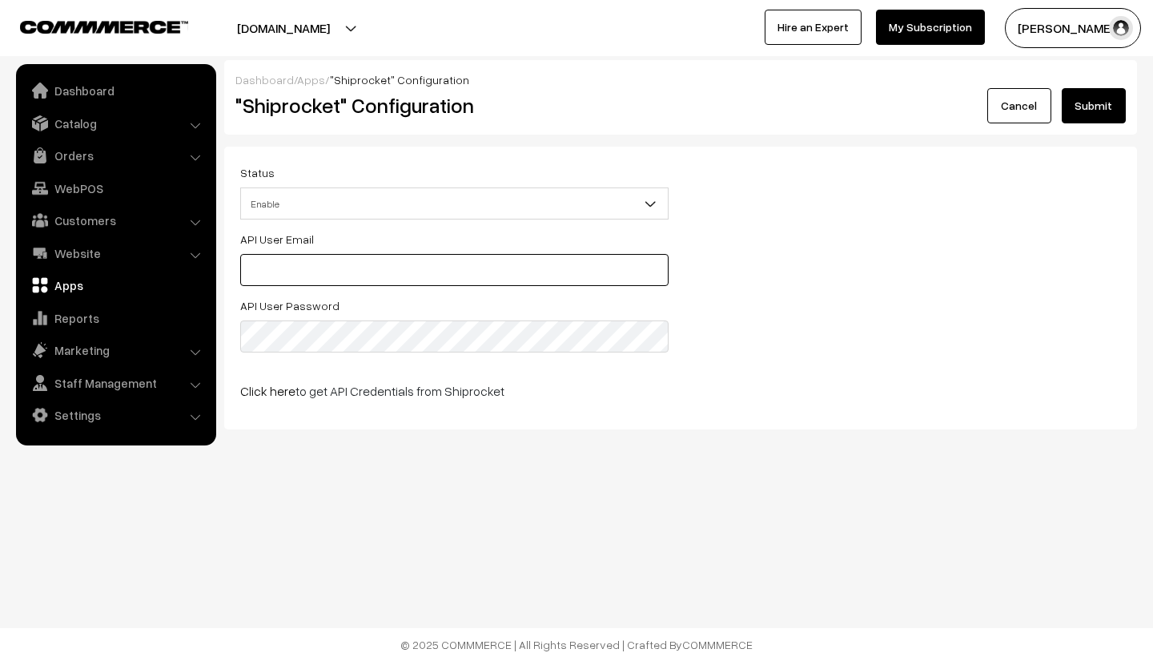
click at [516, 267] on input "text" at bounding box center [454, 270] width 428 height 32
click at [873, 275] on div "API User Email API User Password Click here to get API Credentials from Shiproc…" at bounding box center [680, 321] width 905 height 184
click at [726, 295] on div "API User Email API User Password Click here to get API Credentials from Shiproc…" at bounding box center [680, 321] width 905 height 184
click at [370, 271] on input "text" at bounding box center [454, 270] width 428 height 32
type input "contact@truefancollectibles.com"
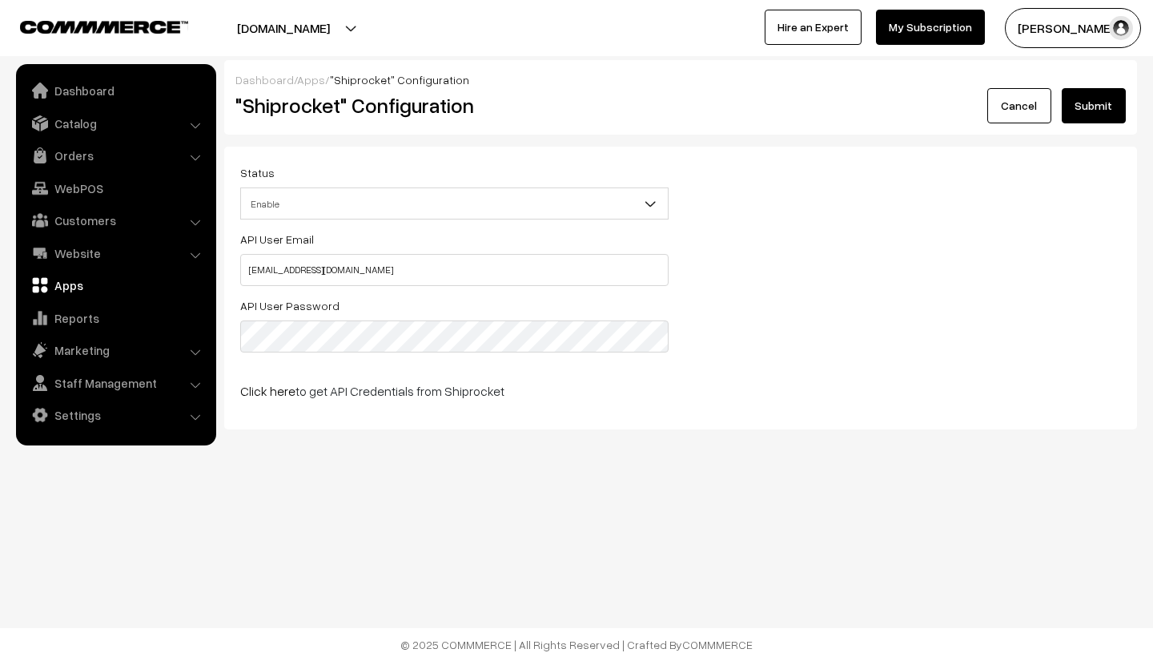
click at [782, 350] on div "API User Email contact@truefancollectibles.com API User Password Click here to …" at bounding box center [680, 321] width 905 height 184
click at [1098, 102] on button "Submit" at bounding box center [1094, 105] width 64 height 35
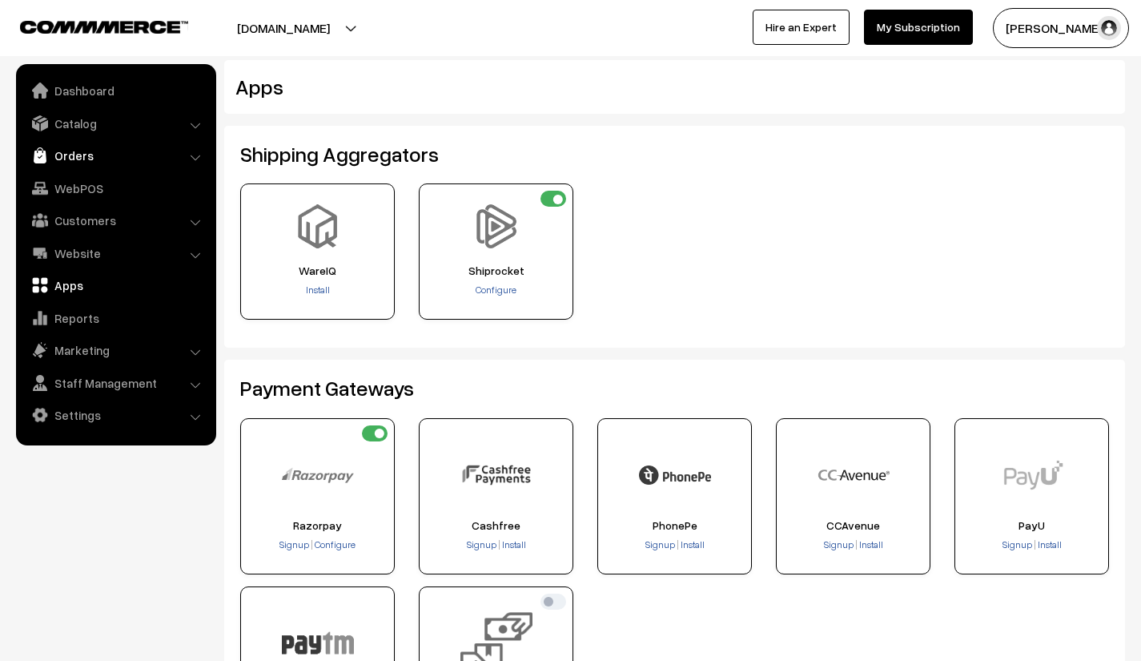
click at [151, 154] on link "Orders" at bounding box center [115, 155] width 191 height 29
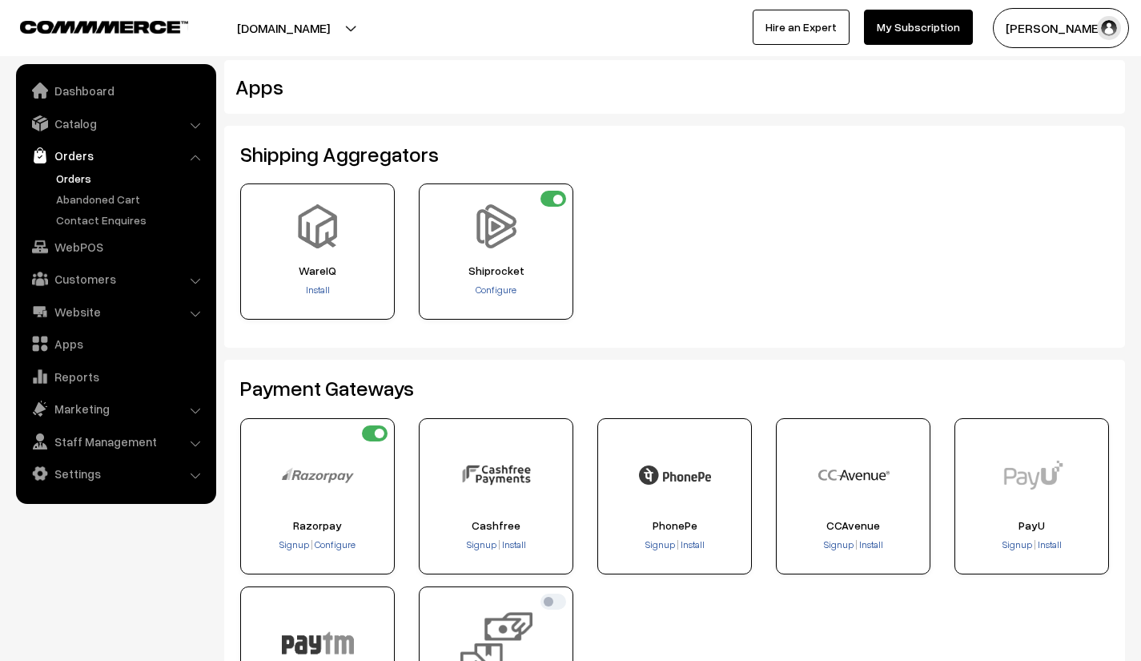
click at [88, 176] on link "Orders" at bounding box center [131, 178] width 159 height 17
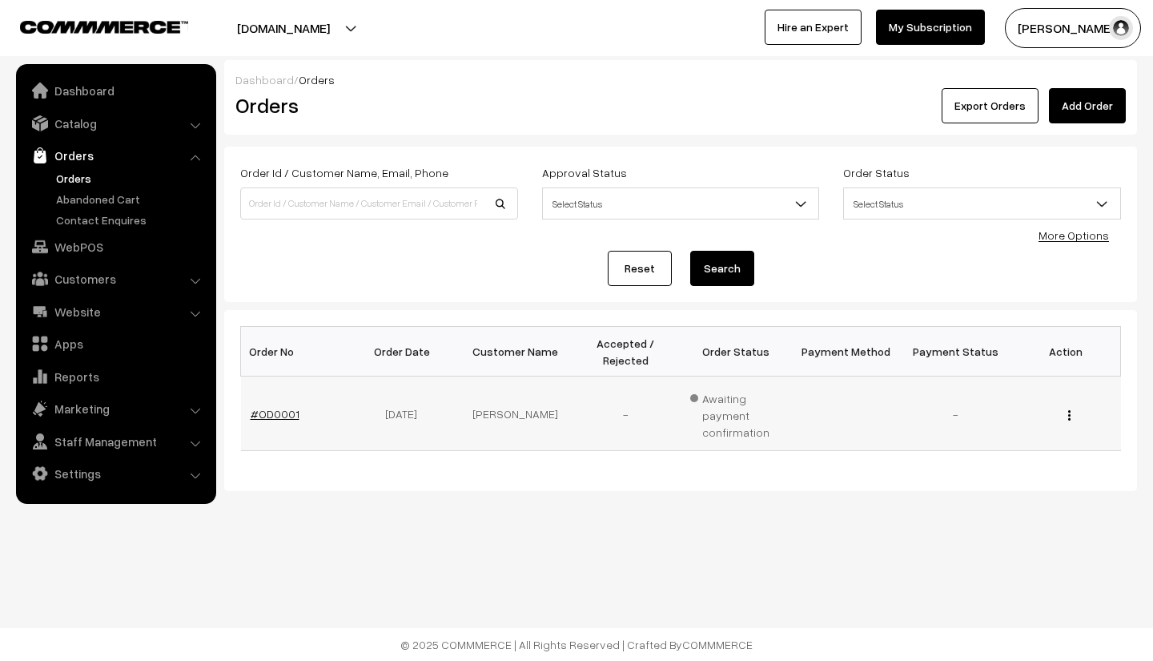
click at [276, 412] on link "#OD0001" at bounding box center [275, 414] width 49 height 14
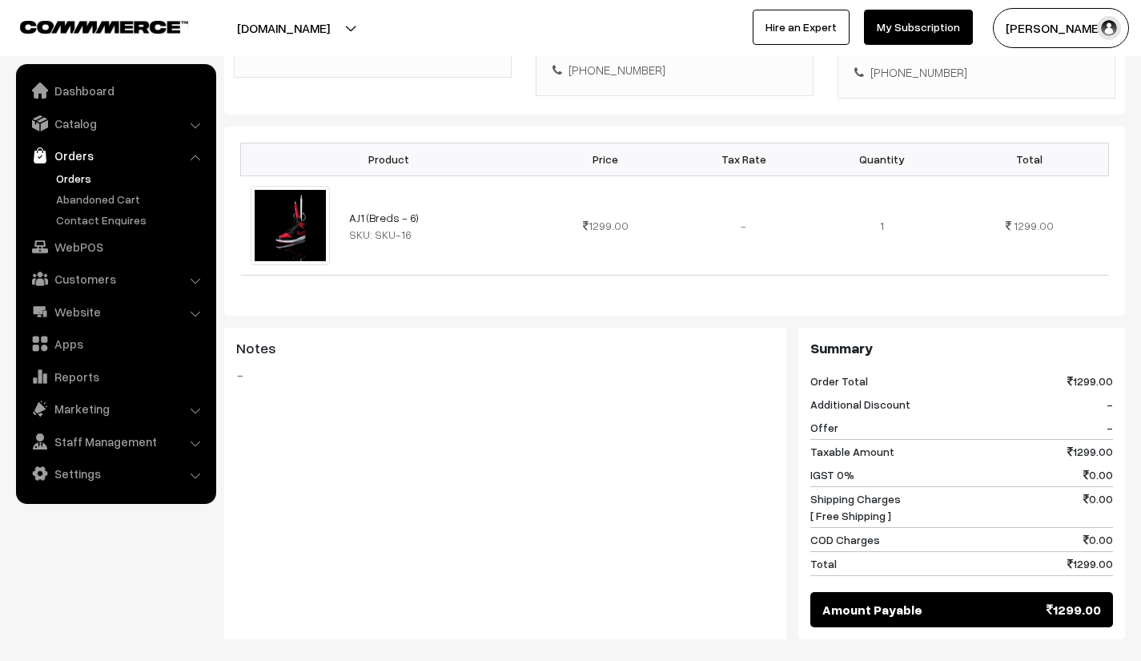
scroll to position [416, 0]
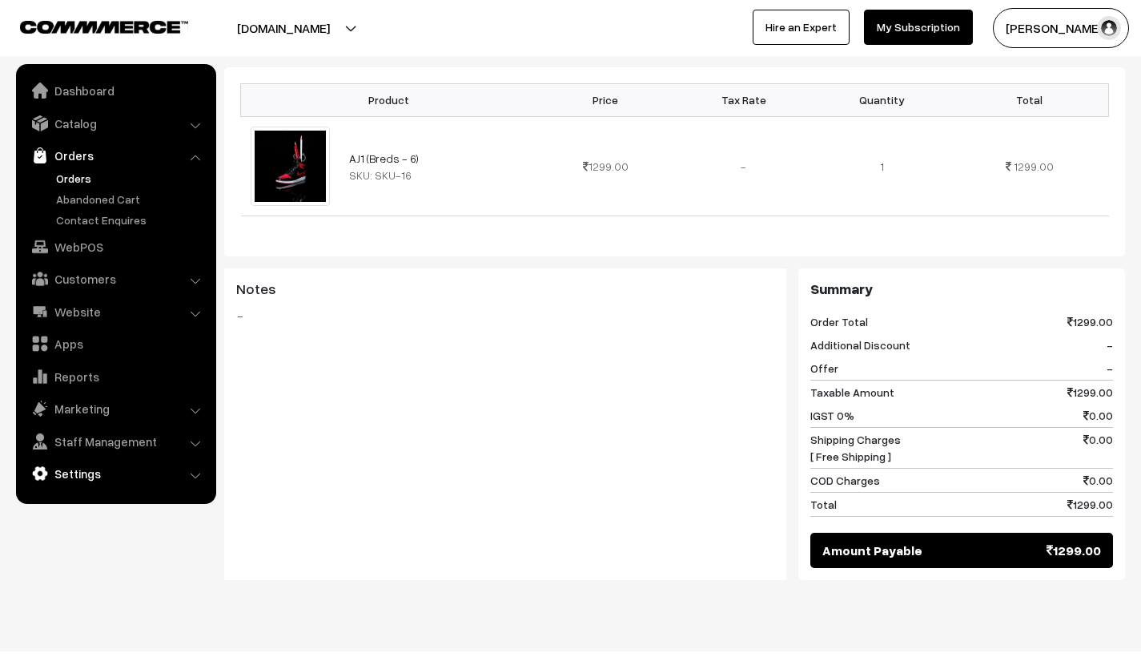
click at [111, 476] on link "Settings" at bounding box center [115, 473] width 191 height 29
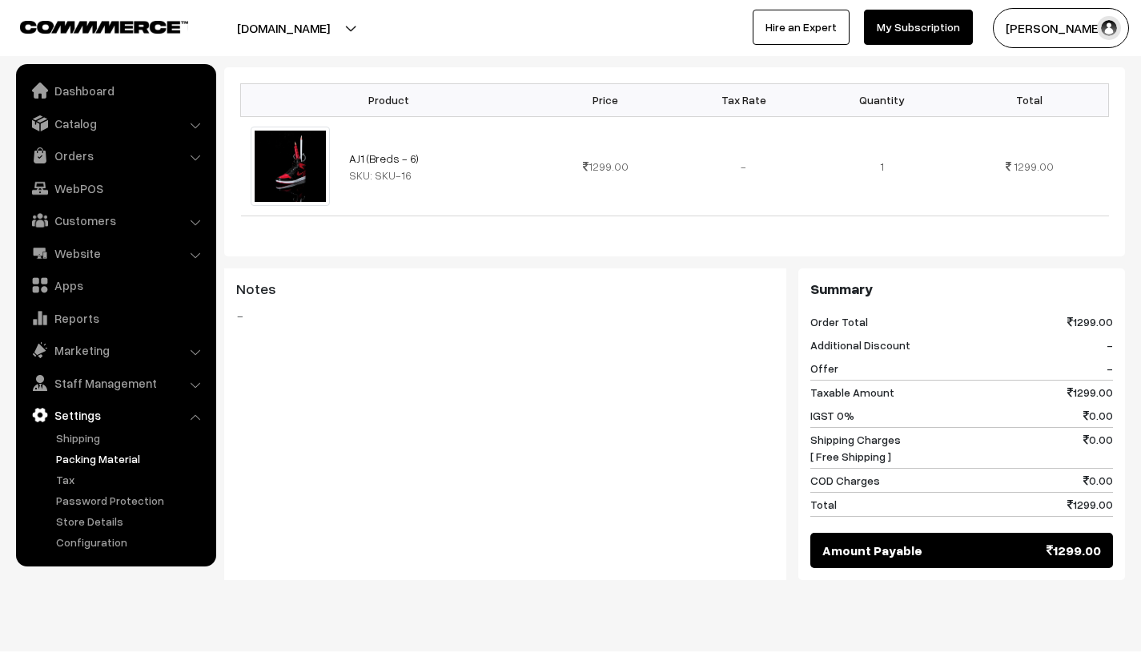
click at [125, 459] on link "Packing Material" at bounding box center [131, 458] width 159 height 17
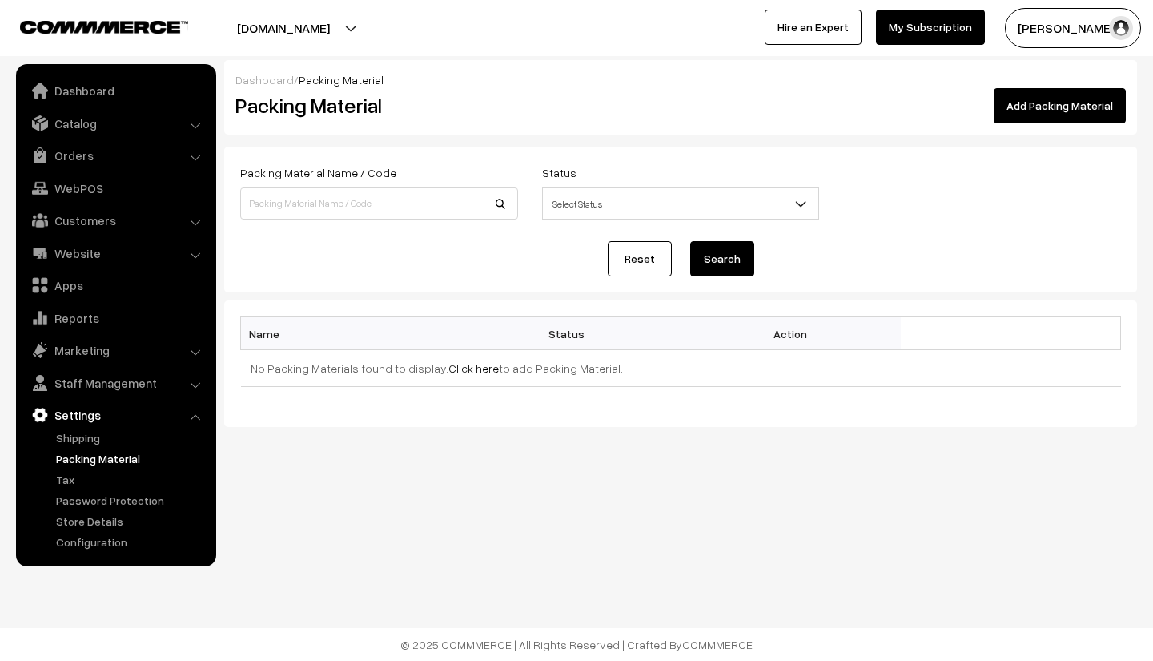
click at [1040, 103] on link "Add Packing Material" at bounding box center [1060, 105] width 132 height 35
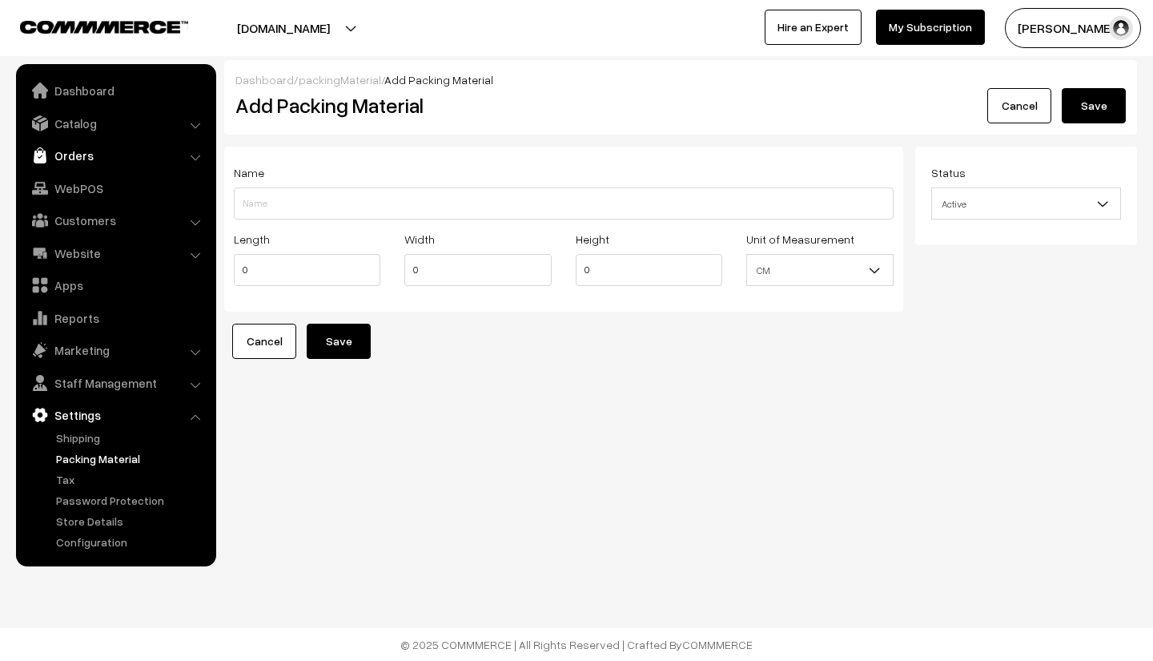
click at [155, 150] on link "Orders" at bounding box center [115, 155] width 191 height 29
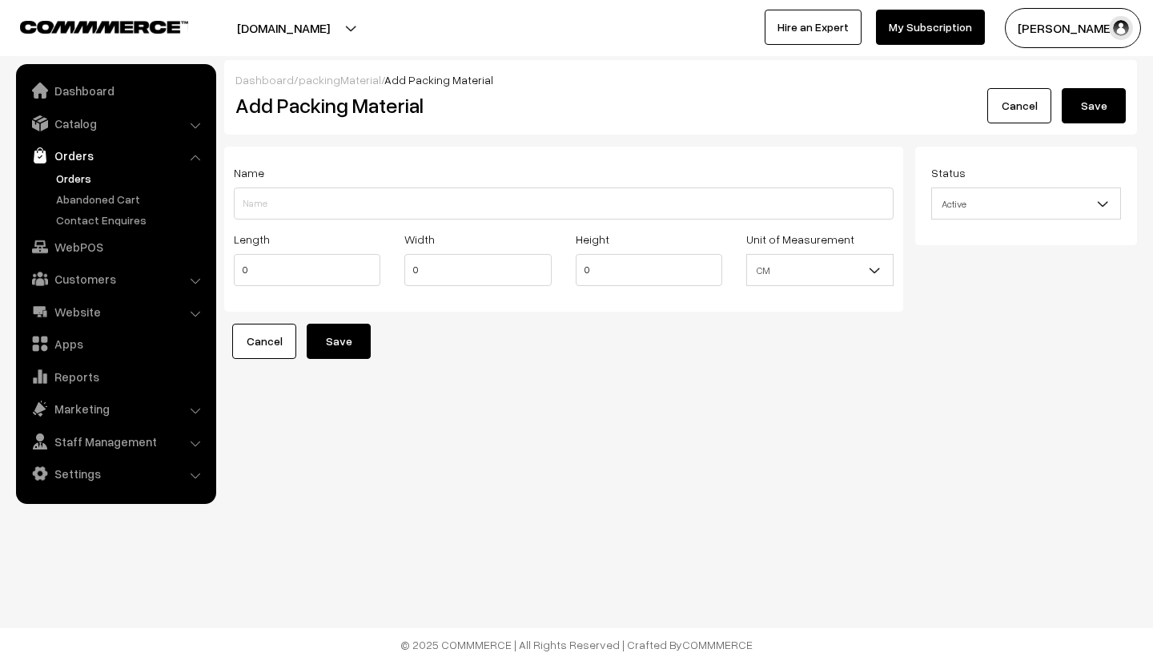
click at [78, 173] on link "Orders" at bounding box center [131, 178] width 159 height 17
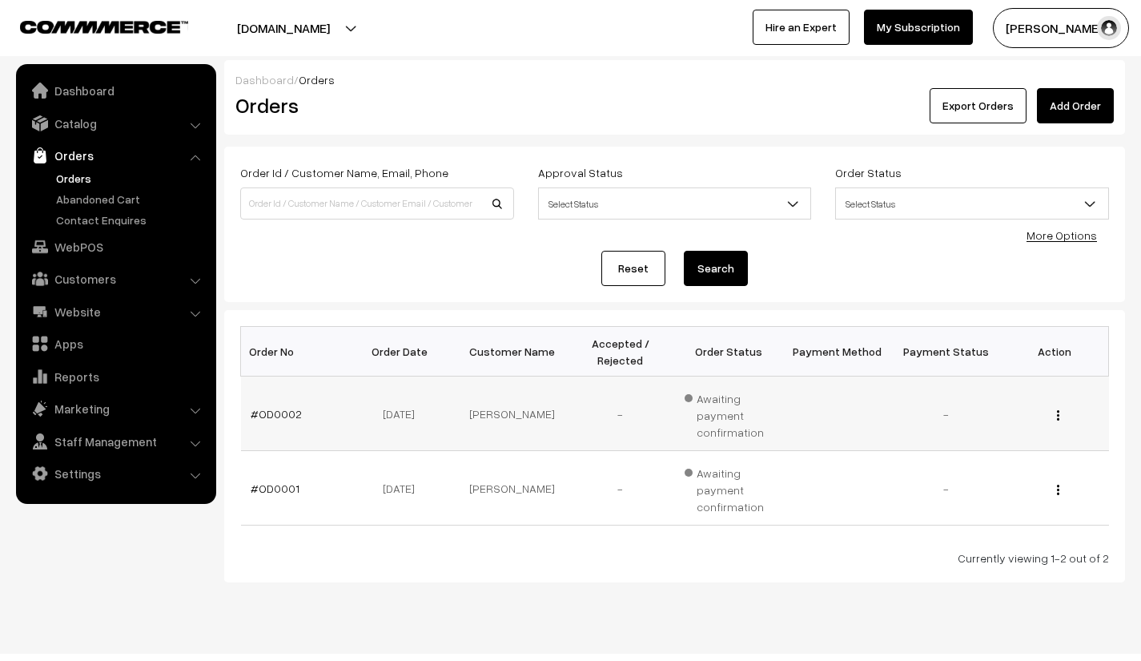
click at [1057, 414] on img "button" at bounding box center [1058, 415] width 2 height 10
click at [957, 444] on link "View" at bounding box center [986, 437] width 136 height 35
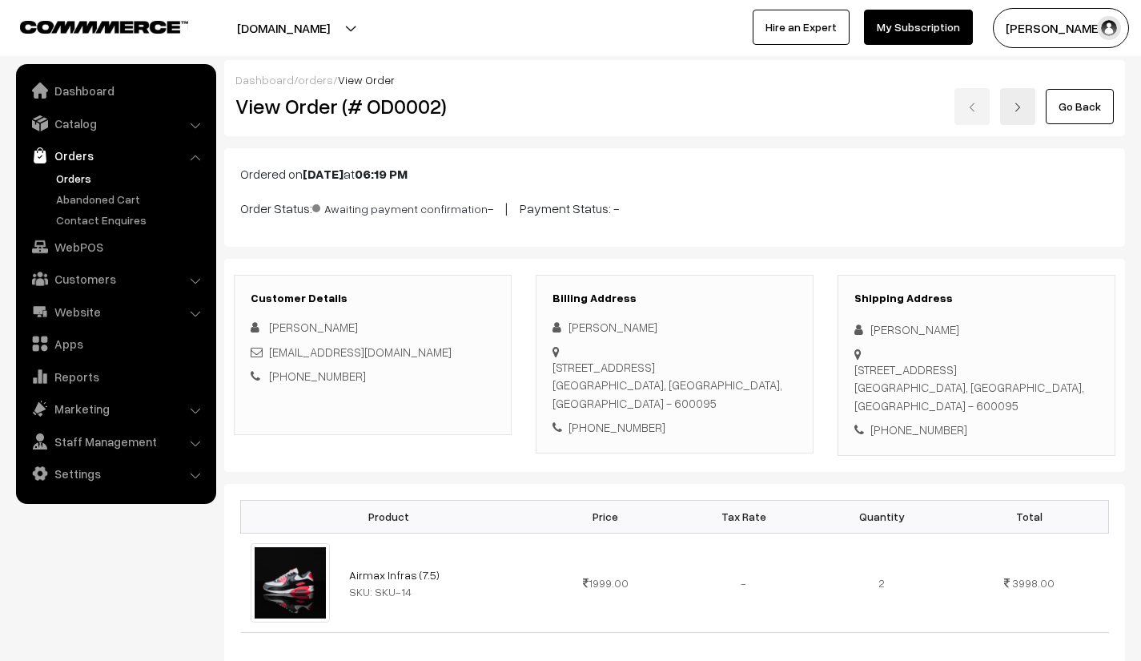
click at [72, 178] on link "Orders" at bounding box center [131, 178] width 159 height 17
